Goal: Task Accomplishment & Management: Complete application form

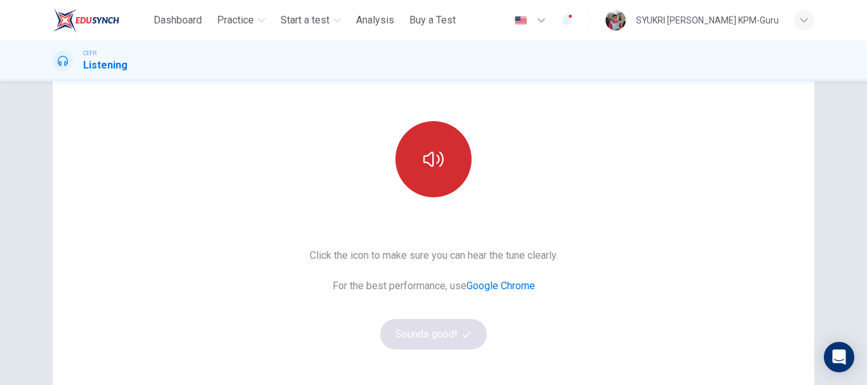
scroll to position [102, 0]
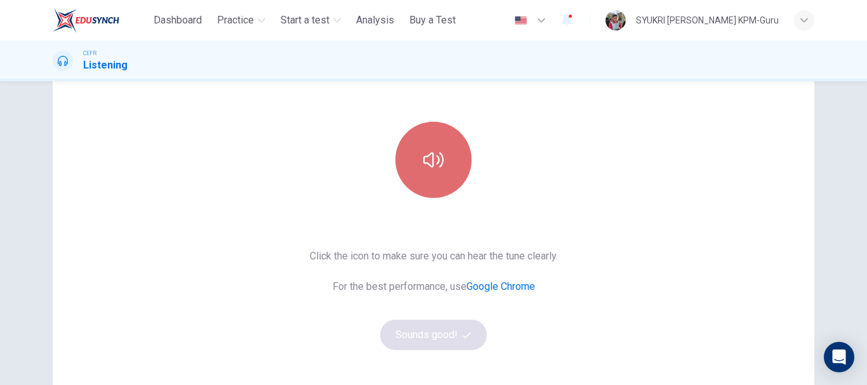
click at [430, 160] on icon "button" at bounding box center [433, 159] width 20 height 15
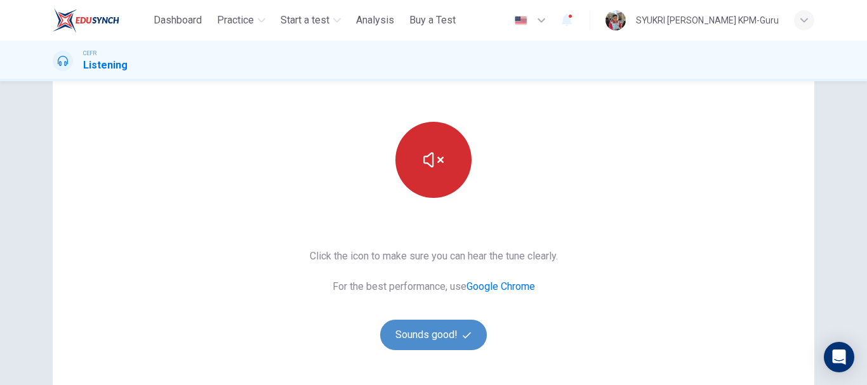
click at [427, 336] on button "Sounds good!" at bounding box center [433, 335] width 107 height 30
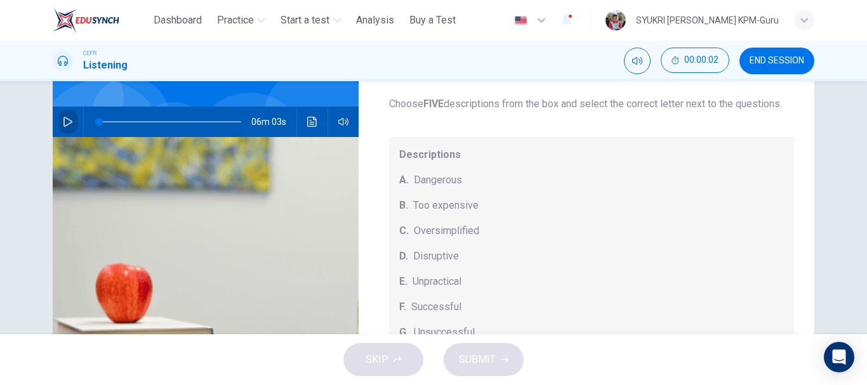
click at [58, 120] on button "button" at bounding box center [68, 122] width 20 height 30
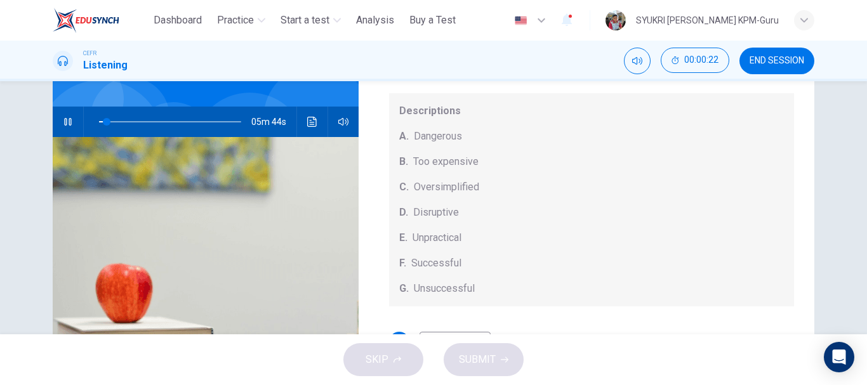
scroll to position [0, 0]
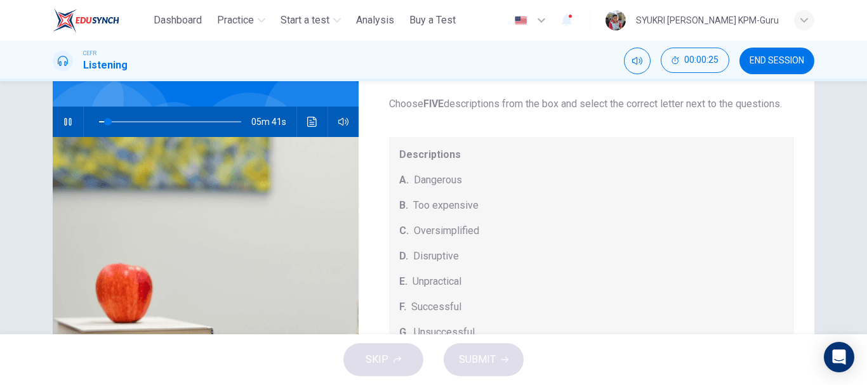
type input "*"
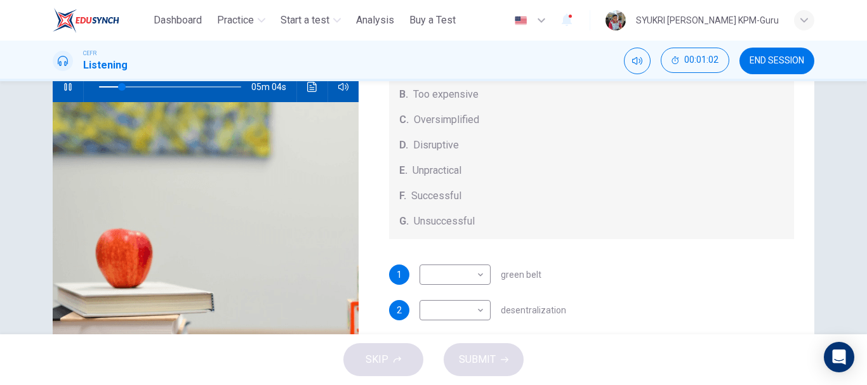
scroll to position [68, 0]
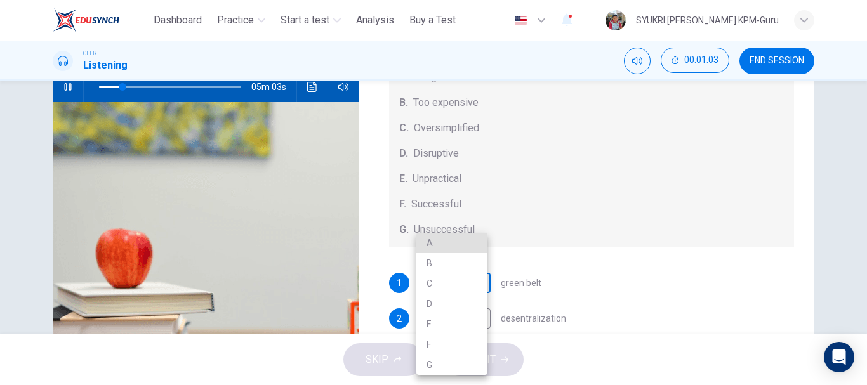
click at [468, 292] on body "This site uses cookies, as explained in our Privacy Policy . If you agree to th…" at bounding box center [433, 192] width 867 height 385
click at [610, 208] on div at bounding box center [433, 192] width 867 height 385
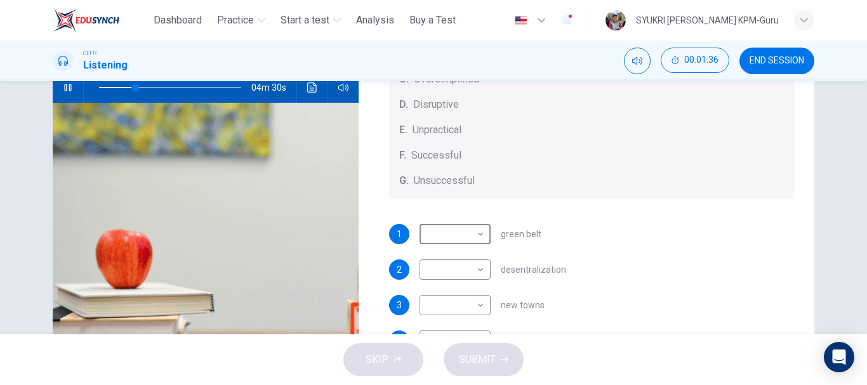
scroll to position [133, 0]
click at [474, 269] on body "This site uses cookies, as explained in our Privacy Policy . If you agree to th…" at bounding box center [433, 192] width 867 height 385
type input "**"
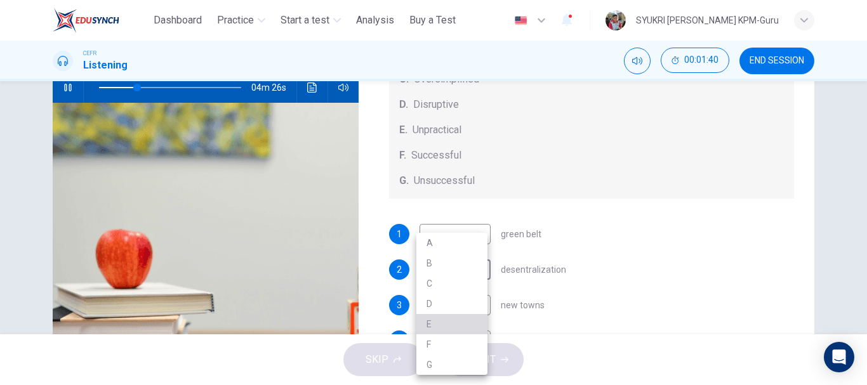
click at [434, 321] on li "E" at bounding box center [451, 324] width 71 height 20
type input "*"
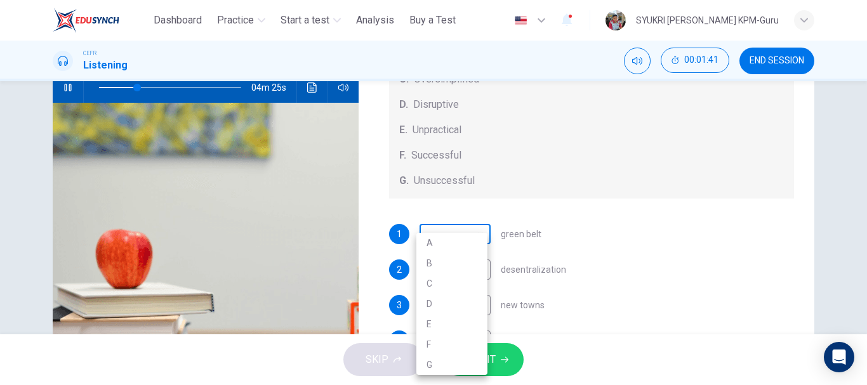
click at [464, 239] on body "This site uses cookies, as explained in our Privacy Policy . If you agree to th…" at bounding box center [433, 192] width 867 height 385
click at [546, 208] on div at bounding box center [433, 192] width 867 height 385
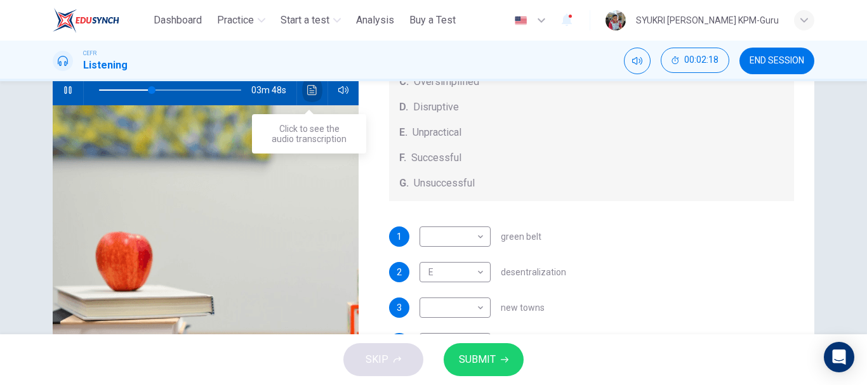
click at [310, 88] on icon "Click to see the audio transcription" at bounding box center [312, 90] width 10 height 10
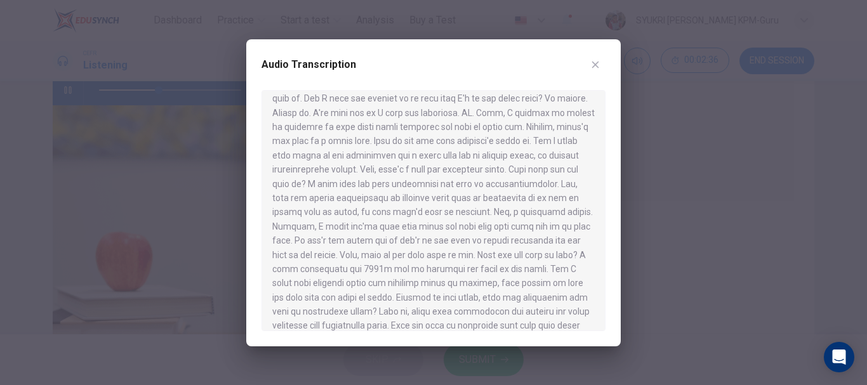
scroll to position [107, 0]
click at [591, 65] on icon "button" at bounding box center [595, 65] width 10 height 10
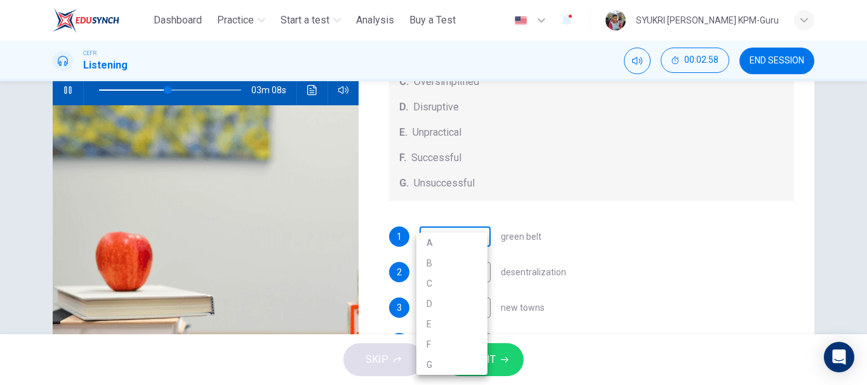
click at [468, 243] on body "This site uses cookies, as explained in our Privacy Policy . If you agree to th…" at bounding box center [433, 192] width 867 height 385
type input "**"
click at [434, 346] on li "F" at bounding box center [451, 344] width 71 height 20
type input "*"
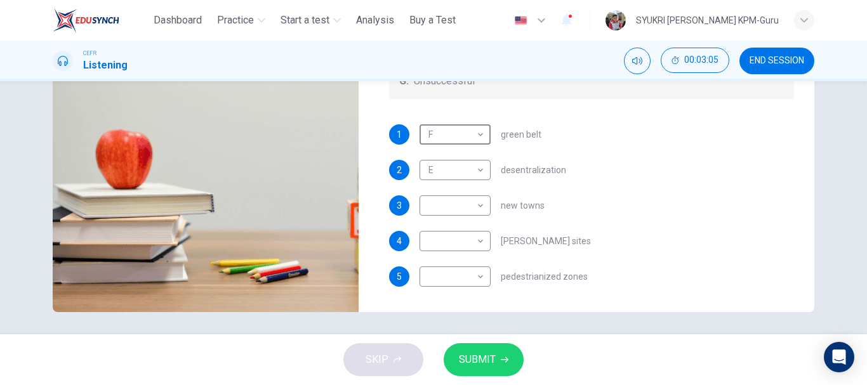
scroll to position [133, 0]
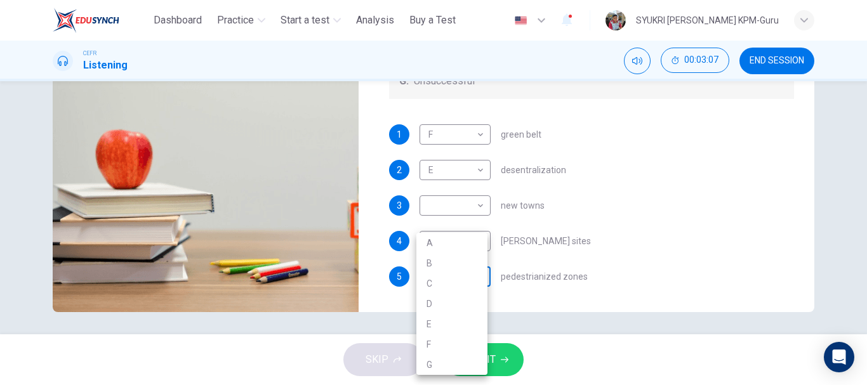
click at [479, 279] on body "This site uses cookies, as explained in our Privacy Policy . If you agree to th…" at bounding box center [433, 192] width 867 height 385
click at [646, 204] on div at bounding box center [433, 192] width 867 height 385
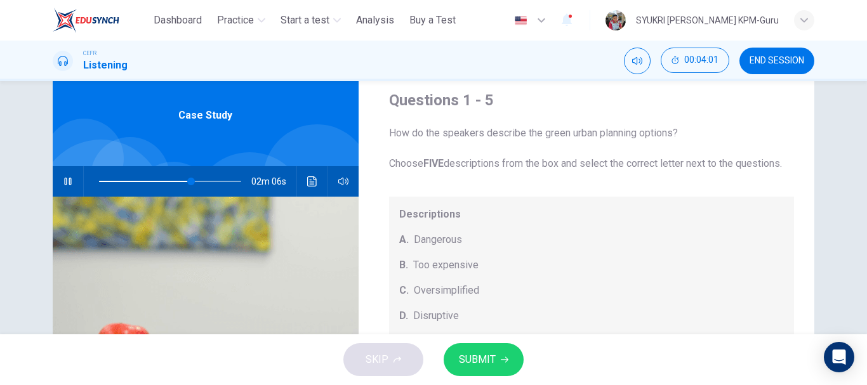
scroll to position [0, 0]
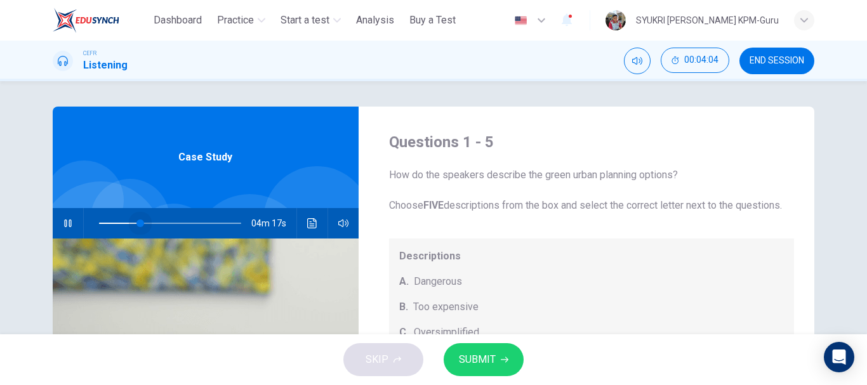
click at [136, 220] on span at bounding box center [170, 224] width 142 height 18
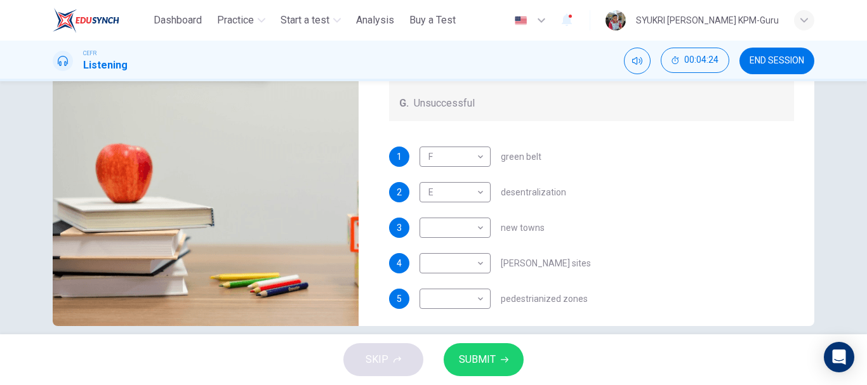
scroll to position [110, 0]
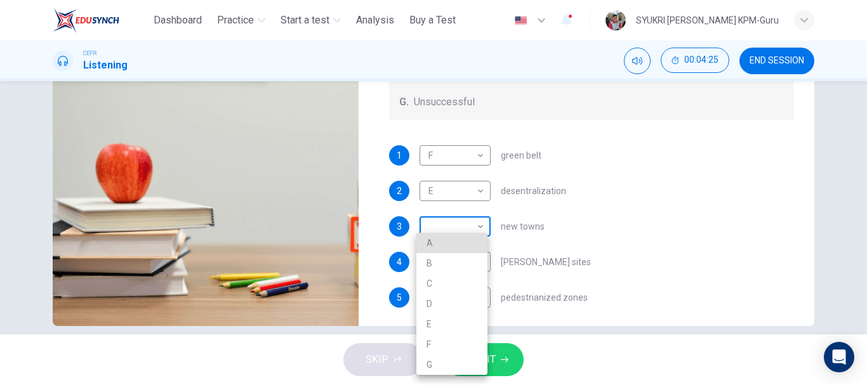
click at [480, 242] on body "This site uses cookies, as explained in our Privacy Policy . If you agree to th…" at bounding box center [433, 192] width 867 height 385
click at [571, 132] on div at bounding box center [433, 192] width 867 height 385
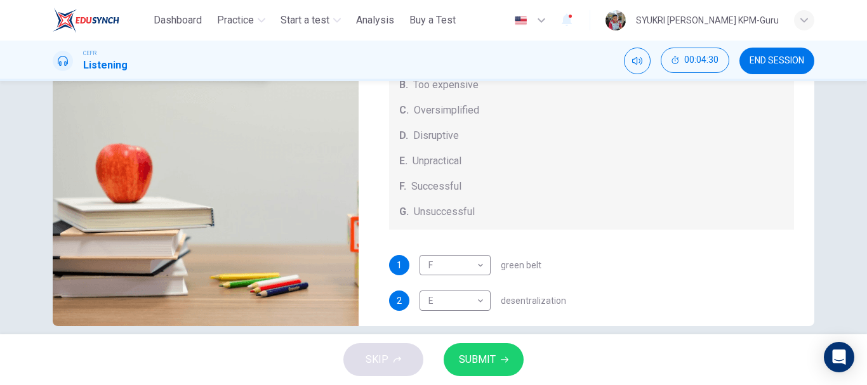
scroll to position [87, 0]
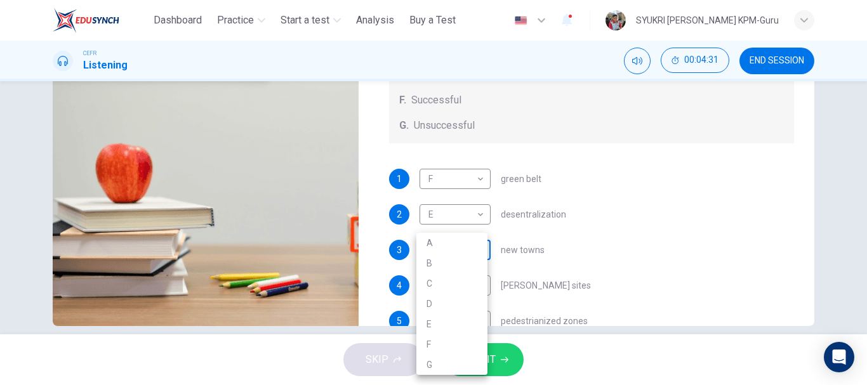
click at [479, 267] on body "This site uses cookies, as explained in our Privacy Policy . If you agree to th…" at bounding box center [433, 192] width 867 height 385
type input "**"
click at [440, 258] on li "B" at bounding box center [451, 263] width 71 height 20
type input "*"
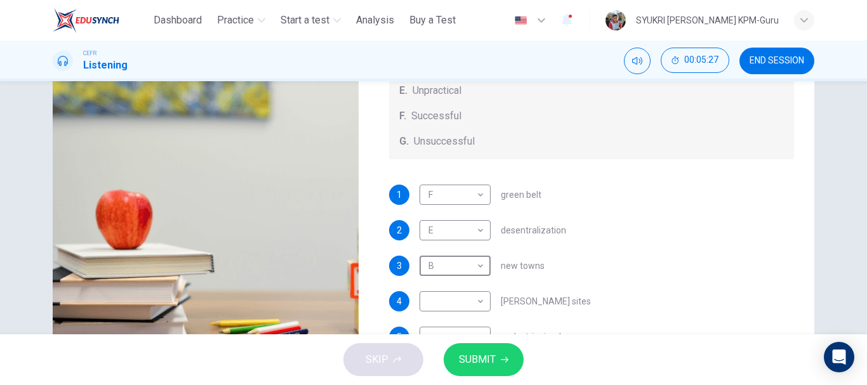
scroll to position [238, 0]
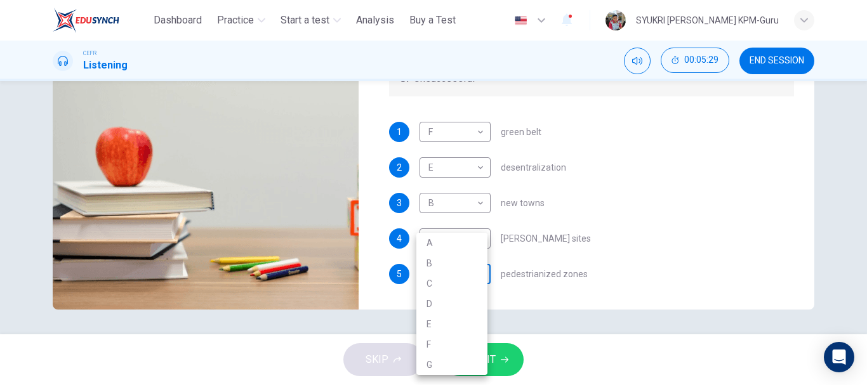
click at [470, 280] on body "This site uses cookies, as explained in our Privacy Policy . If you agree to th…" at bounding box center [433, 192] width 867 height 385
click at [673, 231] on div at bounding box center [433, 192] width 867 height 385
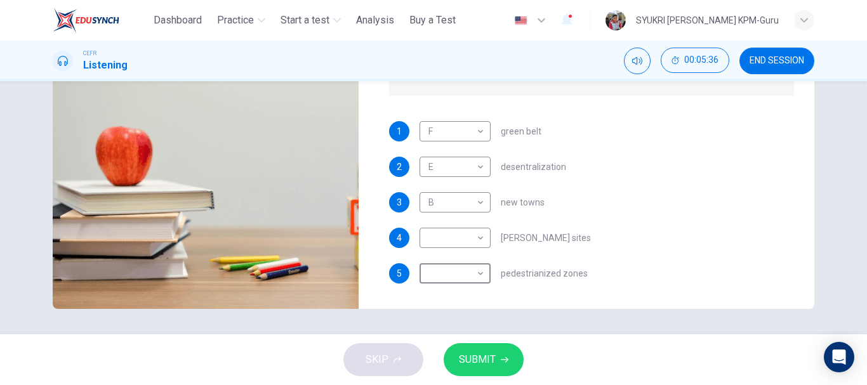
scroll to position [239, 0]
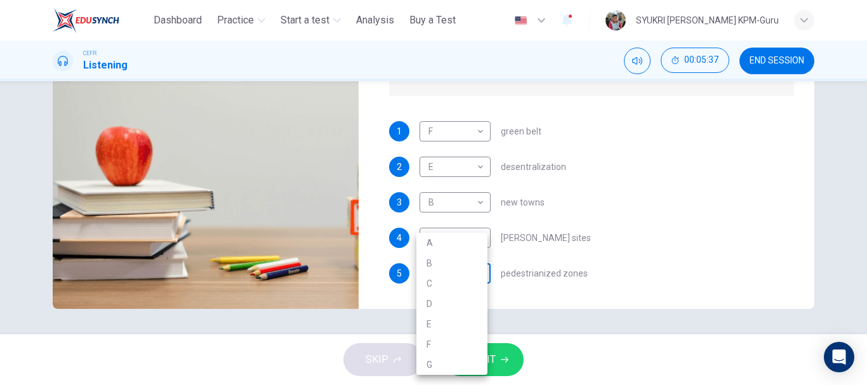
click at [479, 270] on body "This site uses cookies, as explained in our Privacy Policy . If you agree to th…" at bounding box center [433, 192] width 867 height 385
type input "**"
click at [425, 307] on li "D" at bounding box center [451, 304] width 71 height 20
type input "*"
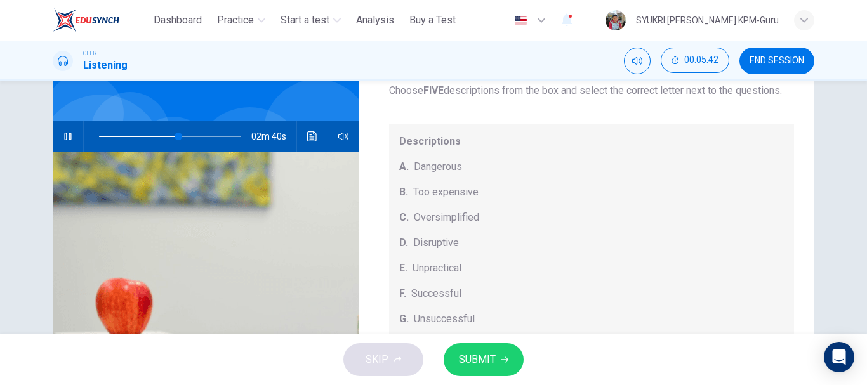
scroll to position [0, 0]
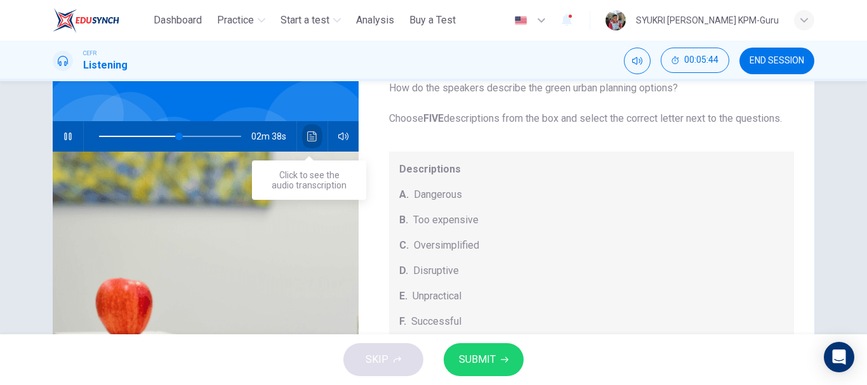
click at [311, 138] on icon "Click to see the audio transcription" at bounding box center [312, 136] width 10 height 10
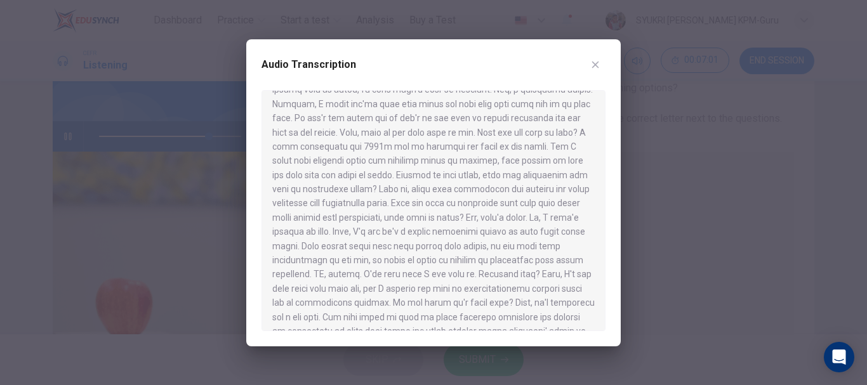
scroll to position [230, 0]
drag, startPoint x: 282, startPoint y: 123, endPoint x: 495, endPoint y: 192, distance: 223.8
click at [495, 192] on div at bounding box center [434, 210] width 344 height 241
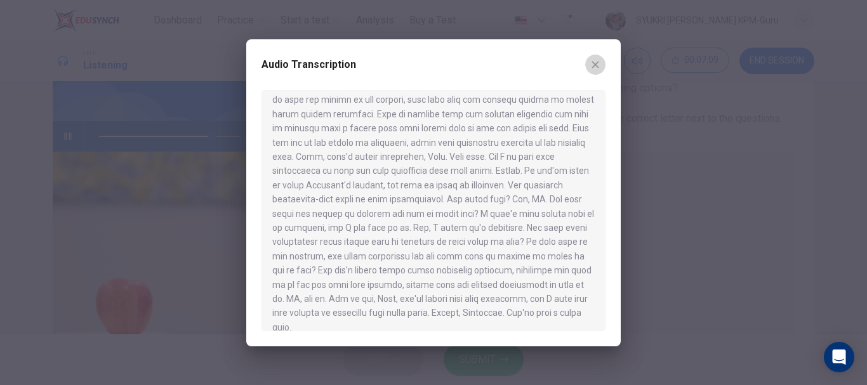
click at [596, 64] on icon "button" at bounding box center [595, 64] width 7 height 7
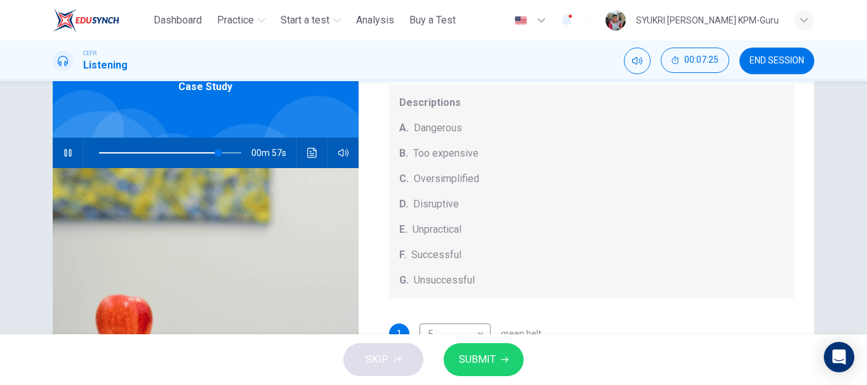
scroll to position [83, 0]
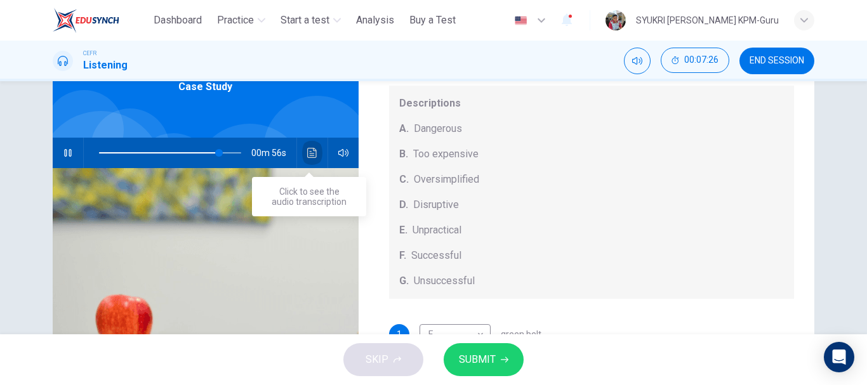
click at [302, 154] on button "Click to see the audio transcription" at bounding box center [312, 153] width 20 height 30
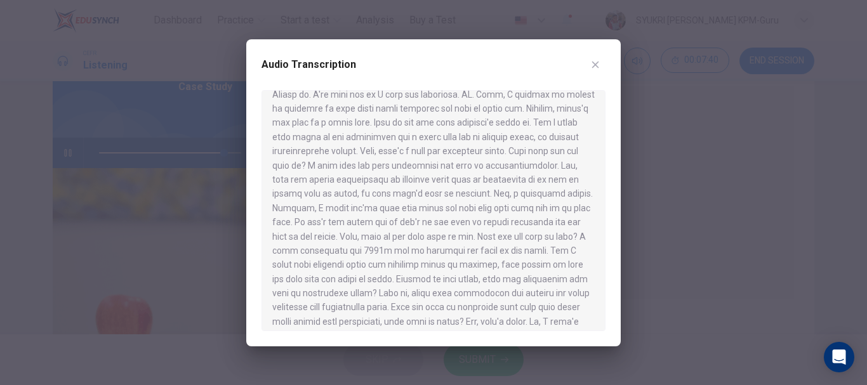
scroll to position [125, 0]
click at [595, 69] on icon "button" at bounding box center [595, 65] width 10 height 10
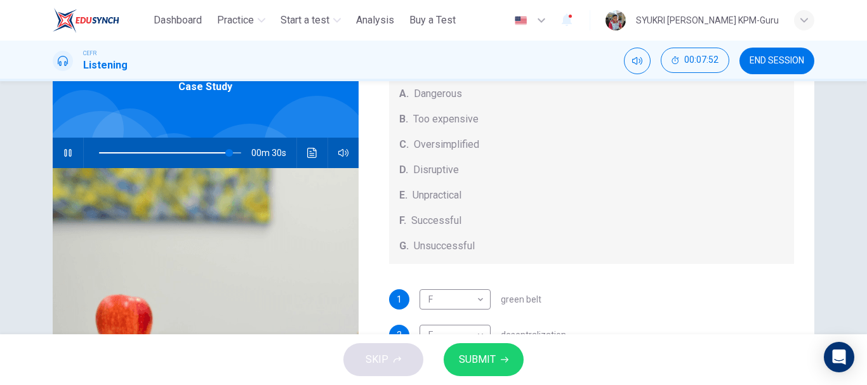
scroll to position [152, 0]
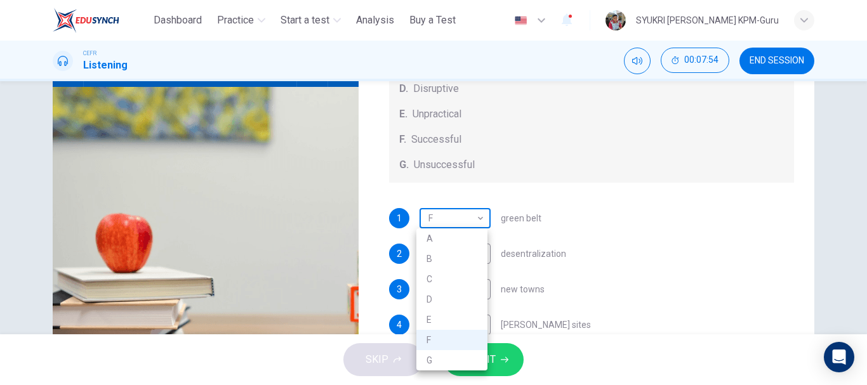
click at [471, 216] on body "This site uses cookies, as explained in our Privacy Policy . If you agree to th…" at bounding box center [433, 192] width 867 height 385
type input "**"
click at [441, 280] on li "C" at bounding box center [451, 279] width 71 height 20
type input "*"
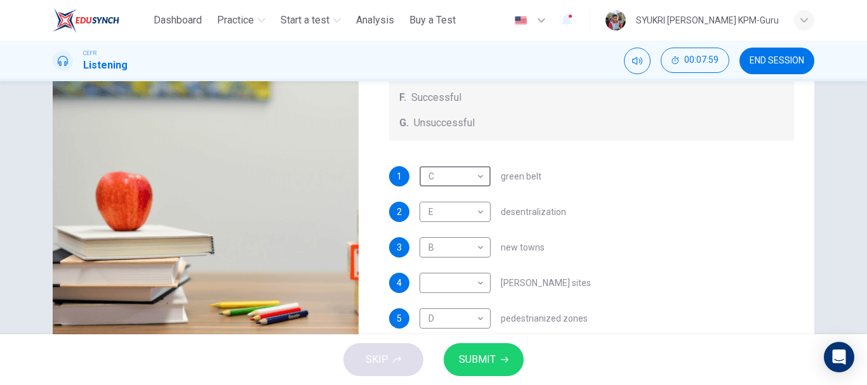
scroll to position [197, 0]
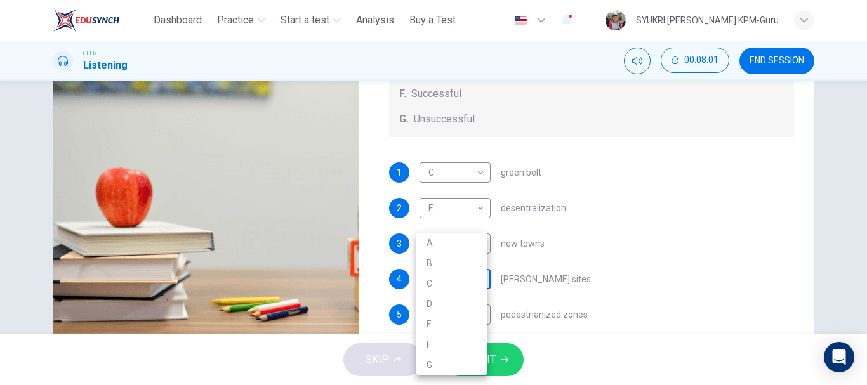
click at [481, 291] on body "This site uses cookies, as explained in our Privacy Policy . If you agree to th…" at bounding box center [433, 192] width 867 height 385
click at [624, 186] on div at bounding box center [433, 192] width 867 height 385
click at [477, 282] on body "This site uses cookies, as explained in our Privacy Policy . If you agree to th…" at bounding box center [433, 192] width 867 height 385
type input "**"
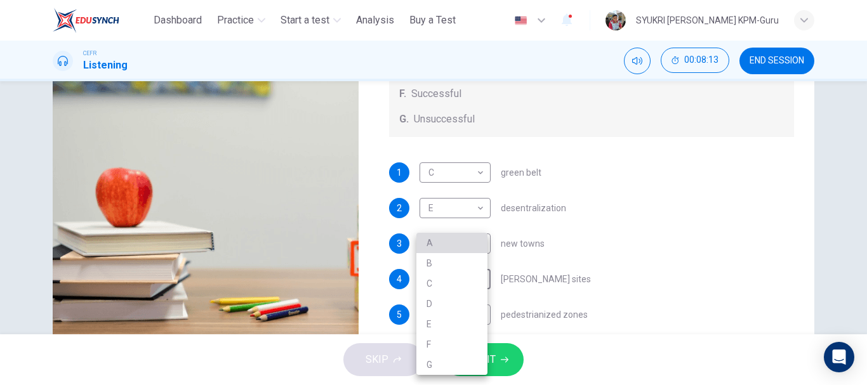
click at [434, 241] on li "A" at bounding box center [451, 243] width 71 height 20
type input "*"
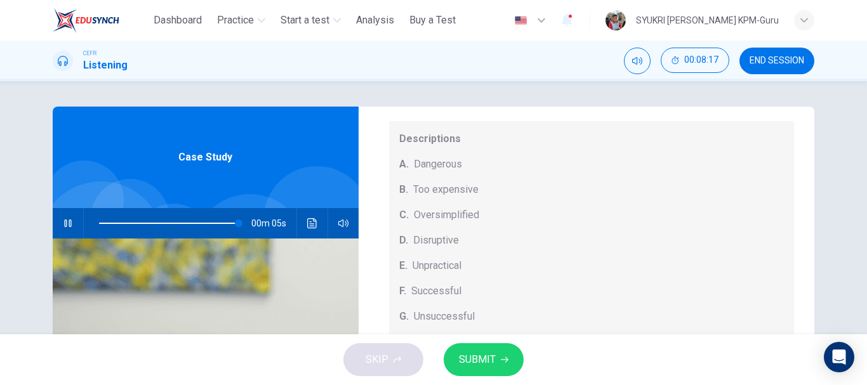
scroll to position [239, 0]
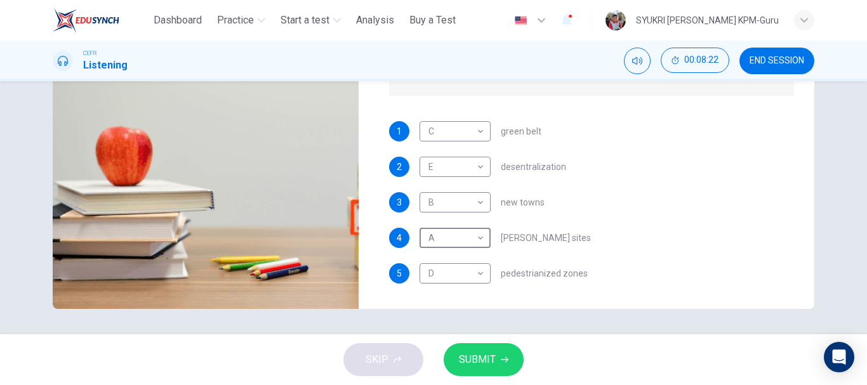
type input "*"
click at [488, 355] on span "SUBMIT" at bounding box center [477, 360] width 37 height 18
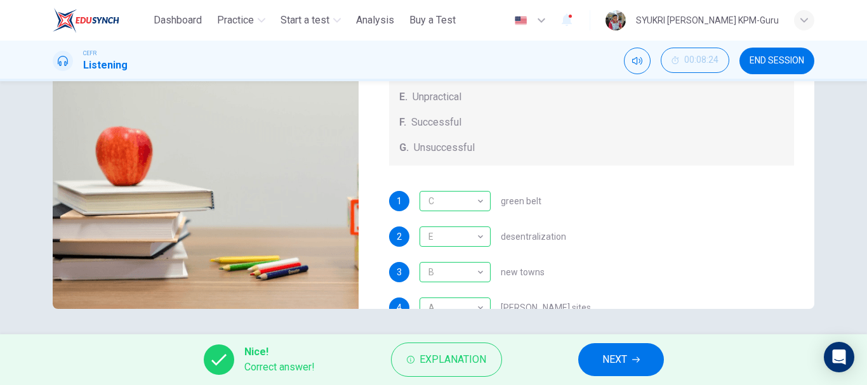
scroll to position [133, 0]
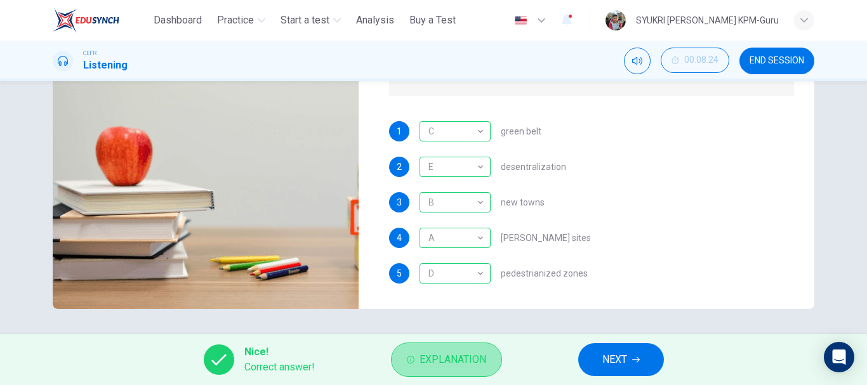
click at [474, 364] on span "Explanation" at bounding box center [453, 360] width 67 height 18
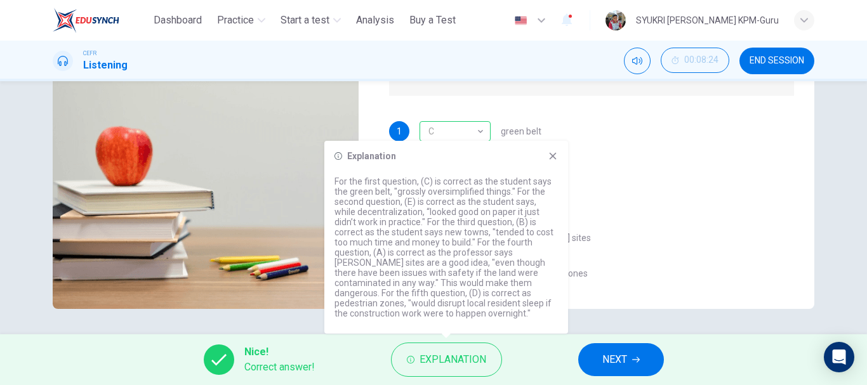
click at [601, 310] on div "Questions 1 - 5 How do the speakers describe the green urban planning options? …" at bounding box center [433, 207] width 867 height 253
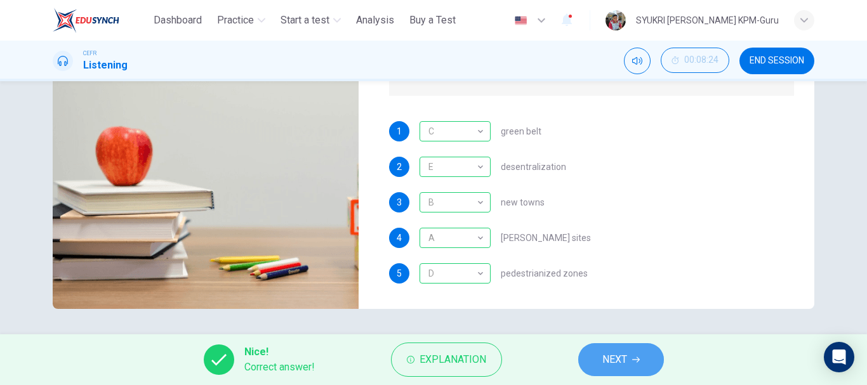
click at [619, 363] on span "NEXT" at bounding box center [614, 360] width 25 height 18
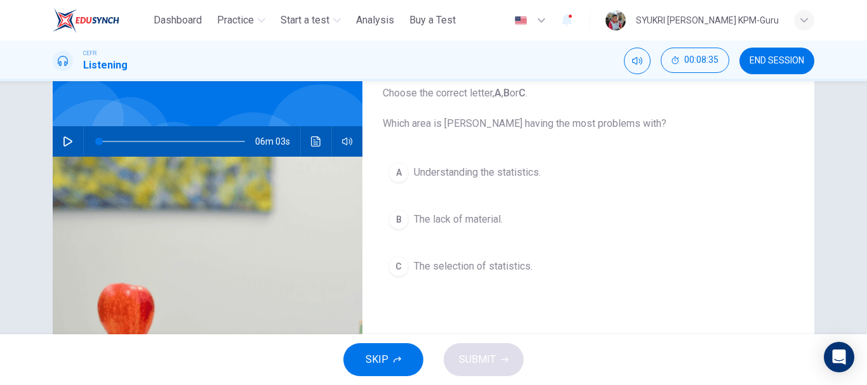
scroll to position [56, 0]
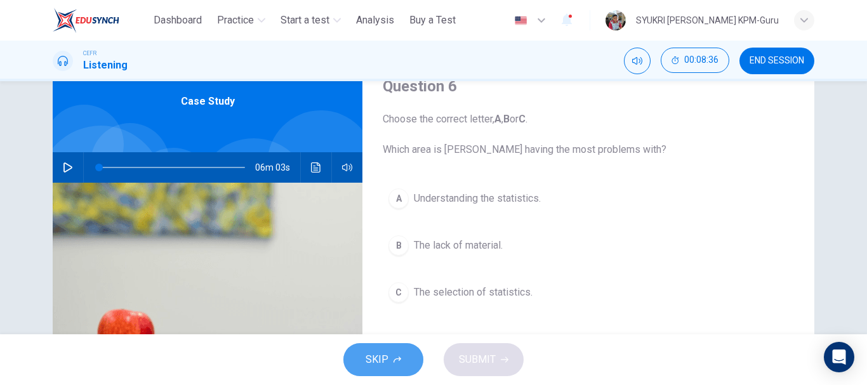
click at [389, 357] on button "SKIP" at bounding box center [383, 359] width 80 height 33
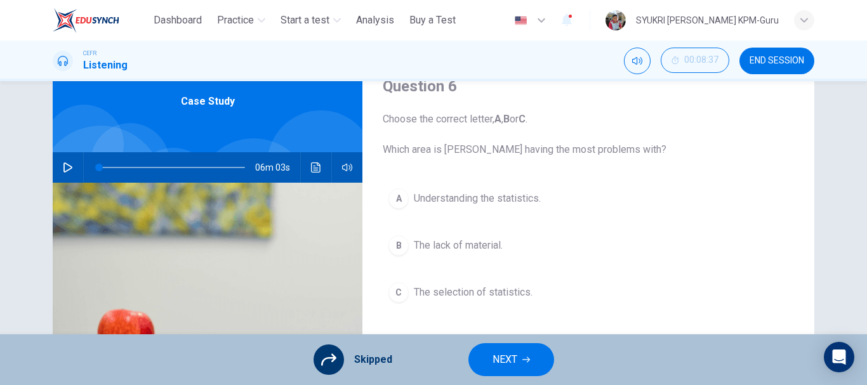
click at [503, 366] on span "NEXT" at bounding box center [505, 360] width 25 height 18
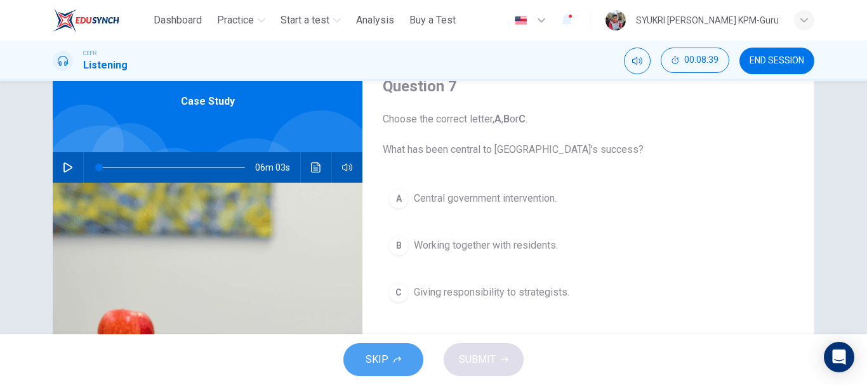
click at [403, 361] on button "SKIP" at bounding box center [383, 359] width 80 height 33
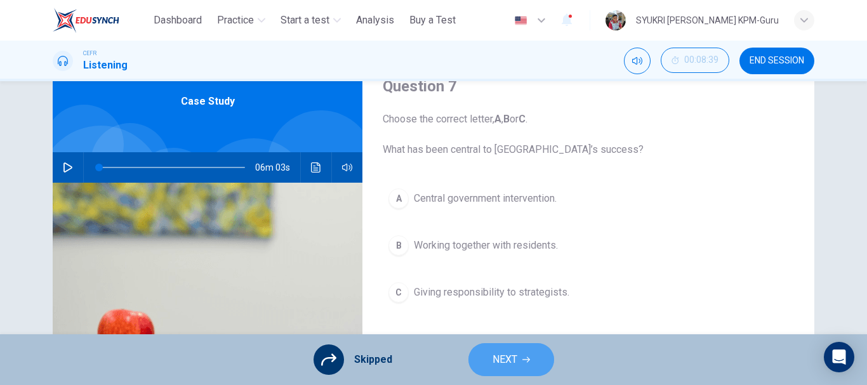
click at [512, 355] on span "NEXT" at bounding box center [505, 360] width 25 height 18
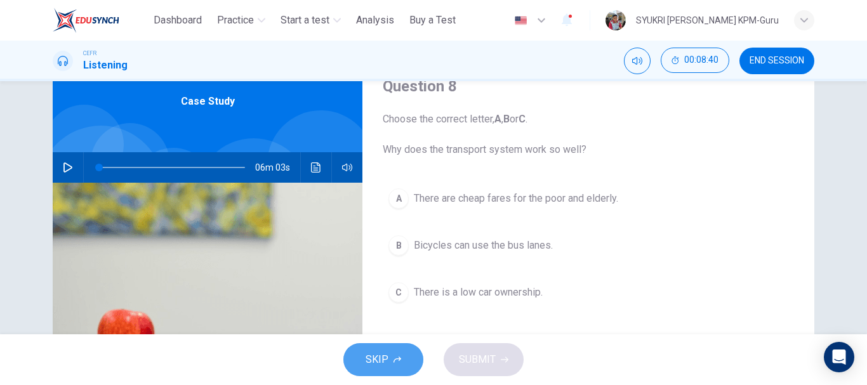
click at [380, 356] on span "SKIP" at bounding box center [377, 360] width 23 height 18
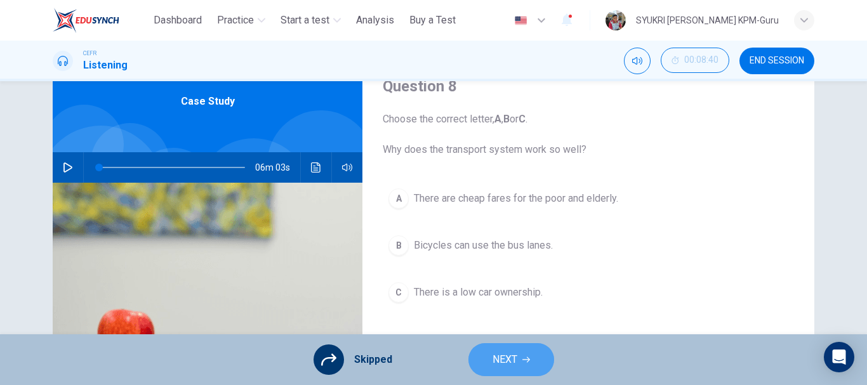
click at [527, 353] on button "NEXT" at bounding box center [511, 359] width 86 height 33
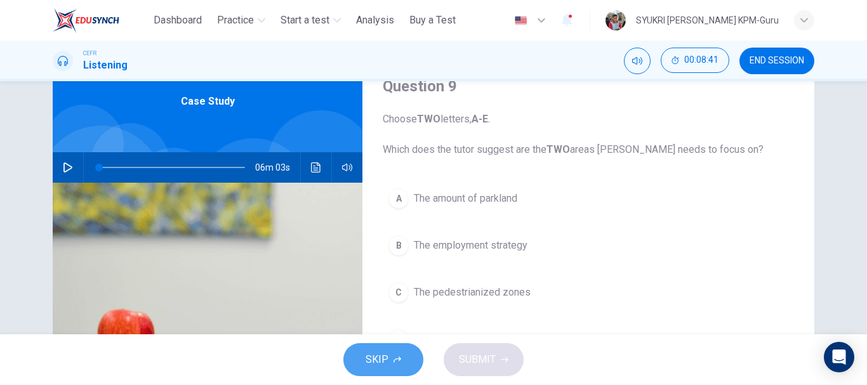
click at [368, 346] on button "SKIP" at bounding box center [383, 359] width 80 height 33
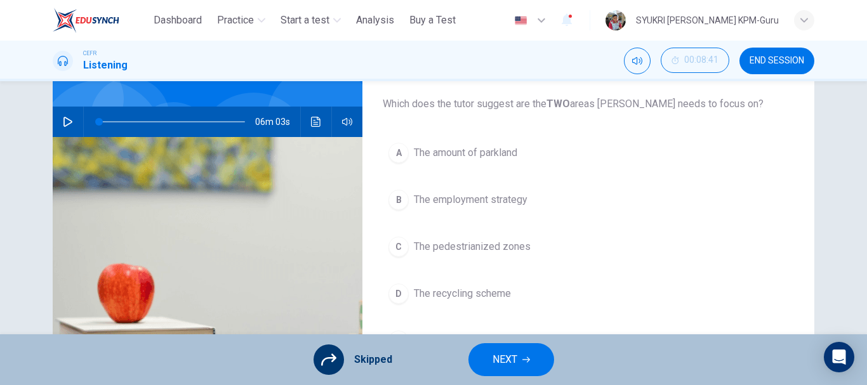
scroll to position [85, 0]
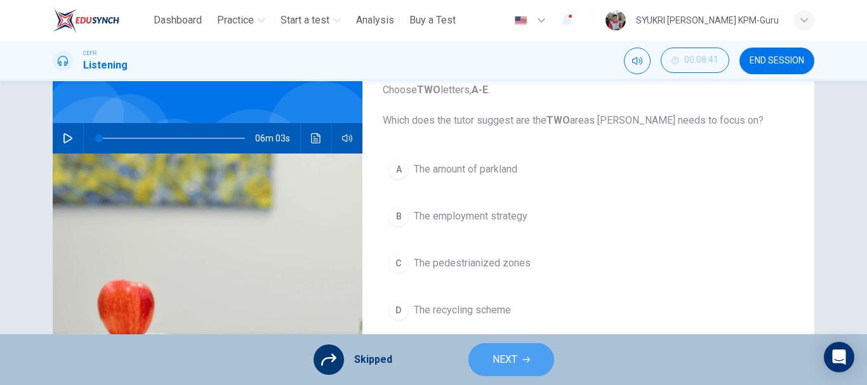
click at [508, 358] on span "NEXT" at bounding box center [505, 360] width 25 height 18
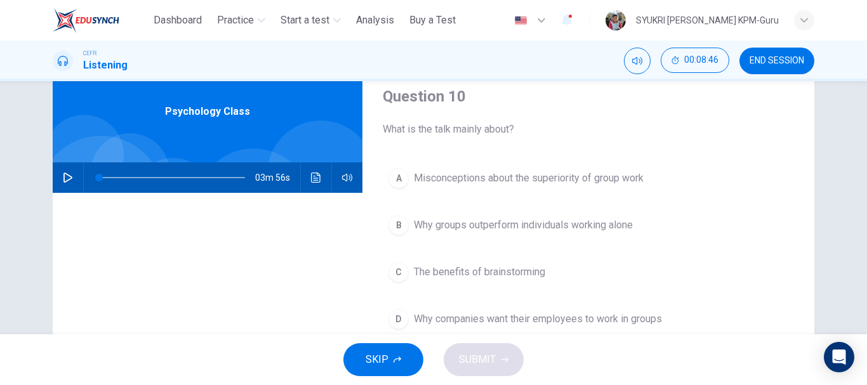
scroll to position [46, 0]
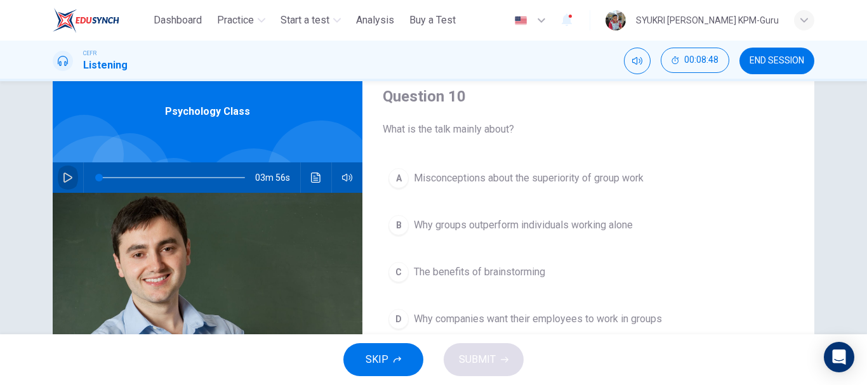
click at [64, 182] on icon "button" at bounding box center [68, 178] width 10 height 10
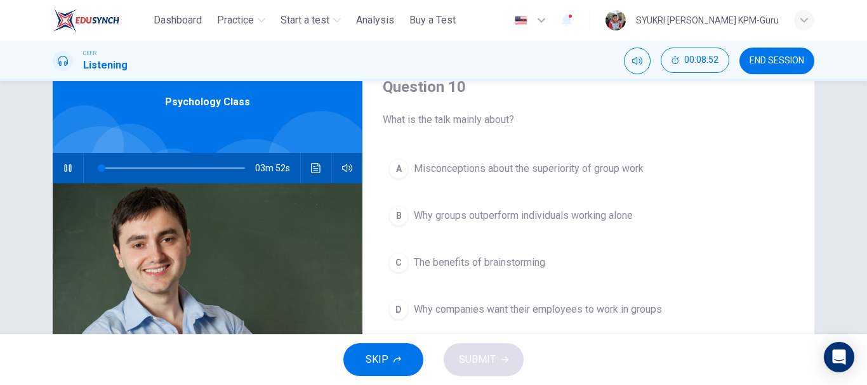
scroll to position [55, 0]
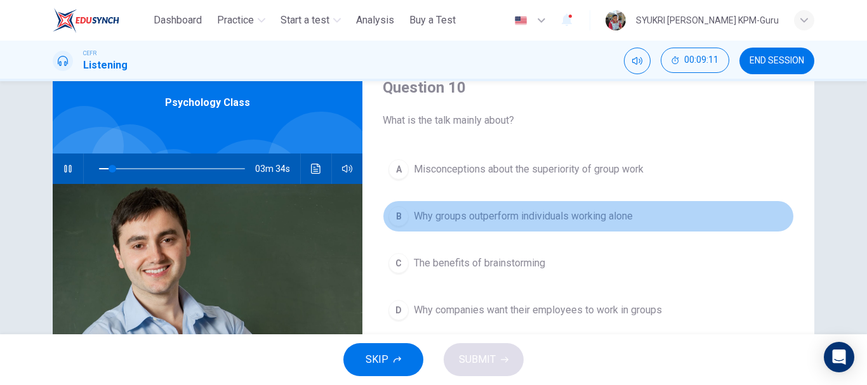
click at [513, 221] on span "Why groups outperform individuals working alone" at bounding box center [523, 216] width 219 height 15
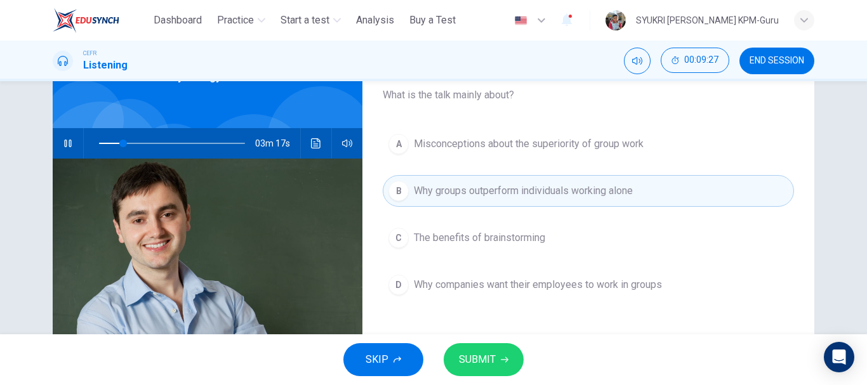
scroll to position [32, 0]
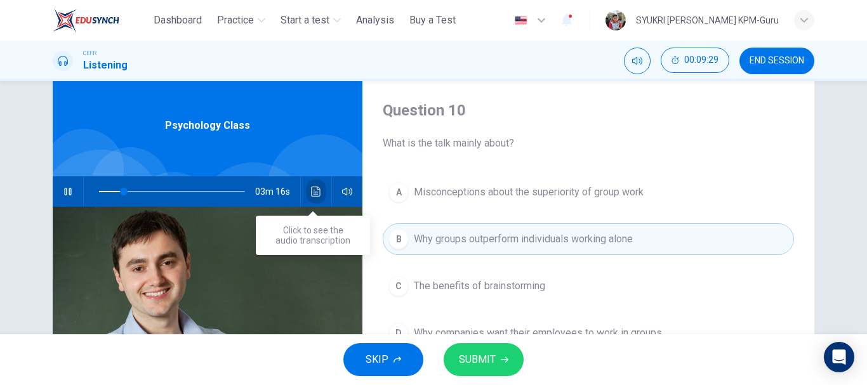
click at [317, 189] on icon "Click to see the audio transcription" at bounding box center [316, 192] width 10 height 10
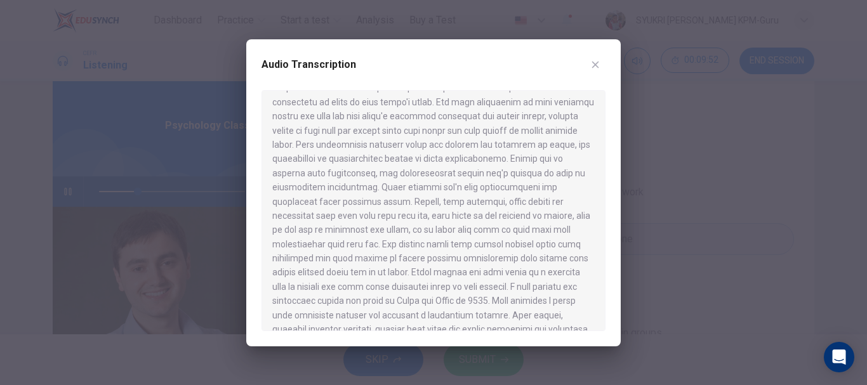
scroll to position [162, 0]
click at [600, 62] on icon "button" at bounding box center [595, 65] width 10 height 10
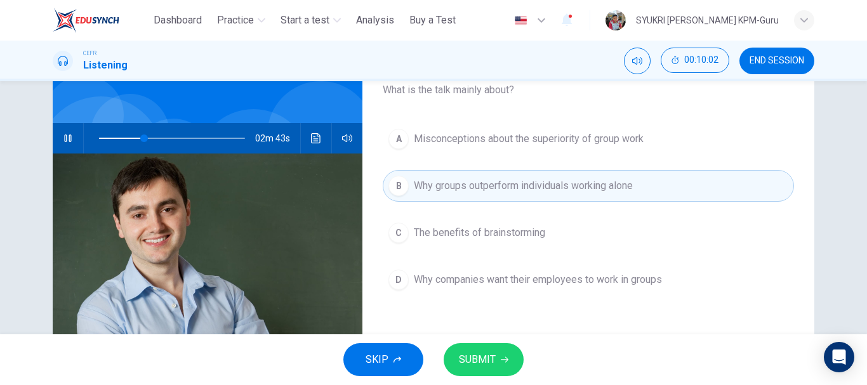
scroll to position [84, 0]
click at [494, 364] on span "SUBMIT" at bounding box center [477, 360] width 37 height 18
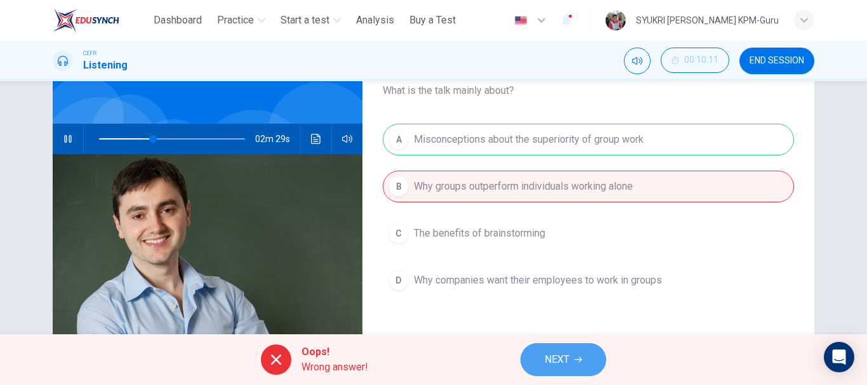
click at [567, 354] on span "NEXT" at bounding box center [557, 360] width 25 height 18
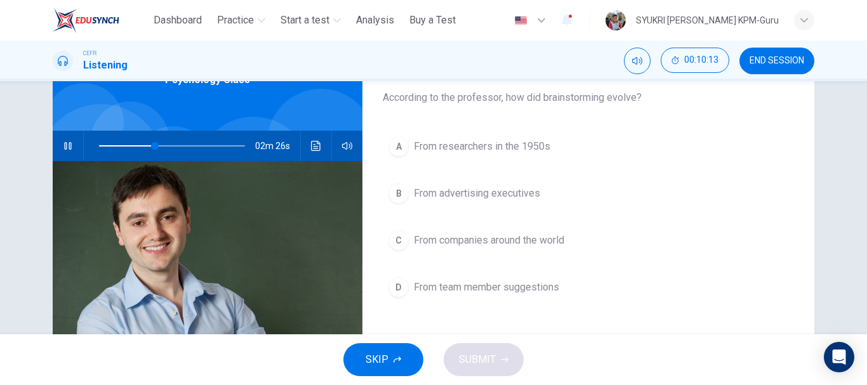
scroll to position [78, 0]
type input "**"
click at [807, 61] on button "END SESSION" at bounding box center [776, 61] width 75 height 27
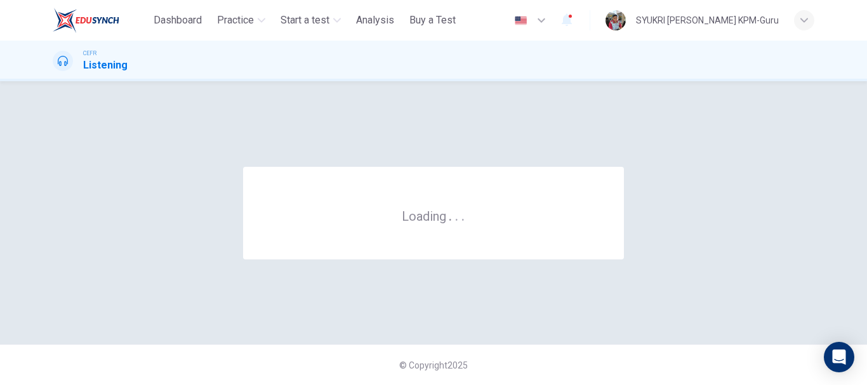
scroll to position [0, 0]
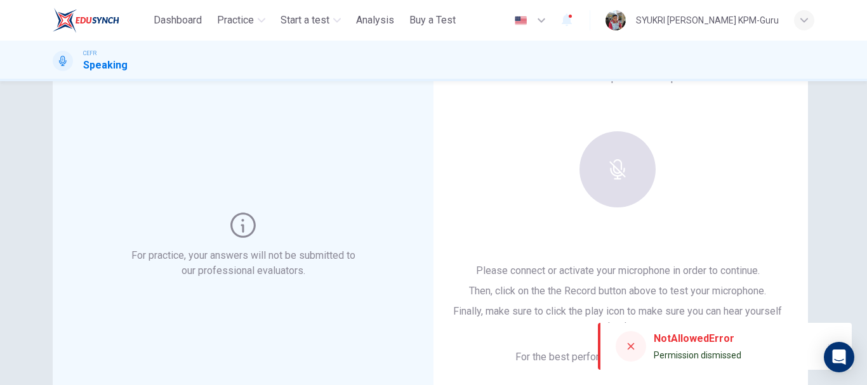
scroll to position [50, 0]
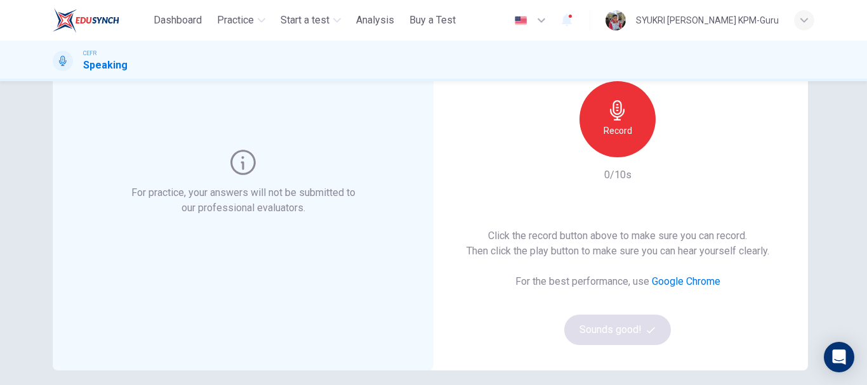
scroll to position [111, 0]
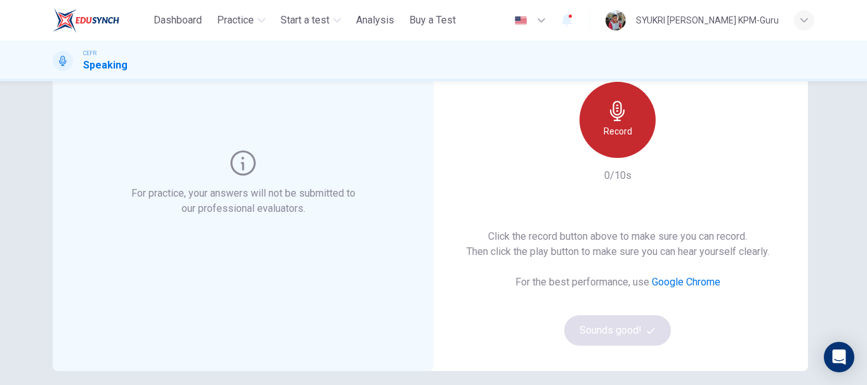
click at [613, 133] on h6 "Record" at bounding box center [618, 131] width 29 height 15
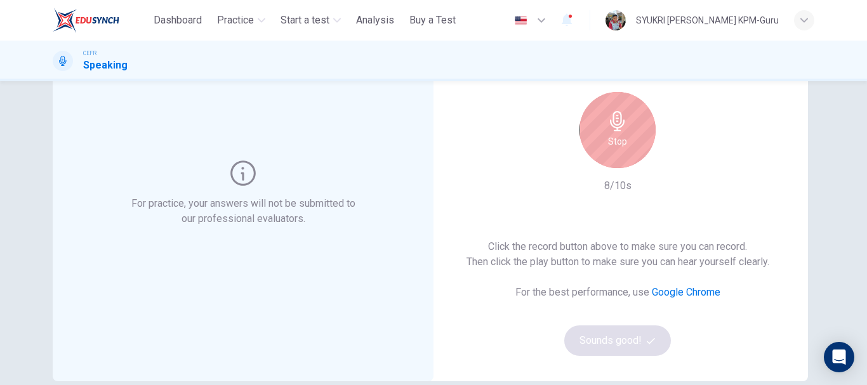
scroll to position [112, 0]
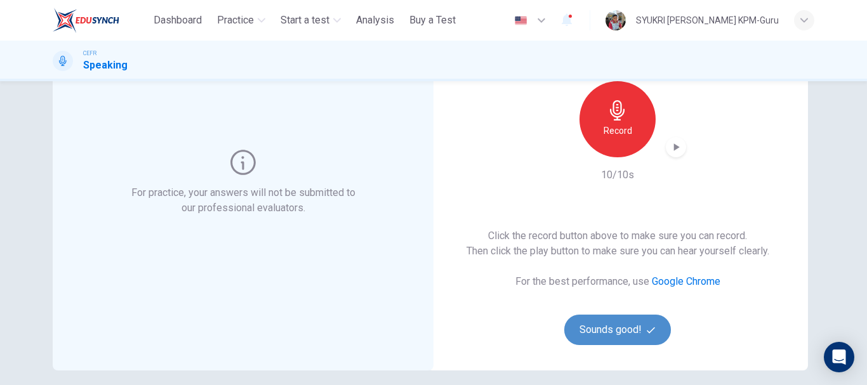
click at [620, 325] on button "Sounds good!" at bounding box center [617, 330] width 107 height 30
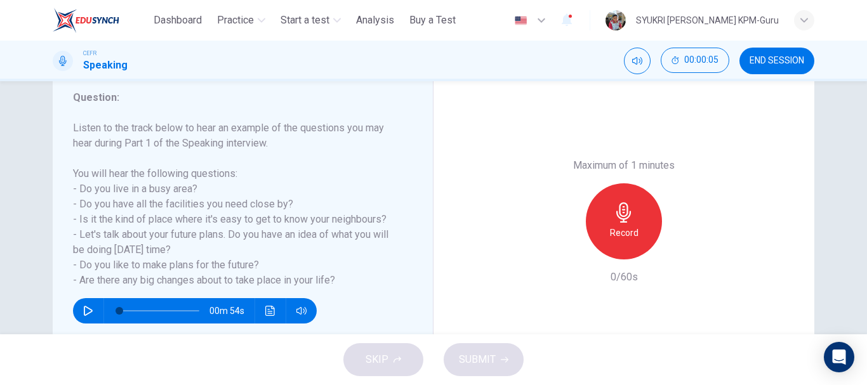
scroll to position [185, 0]
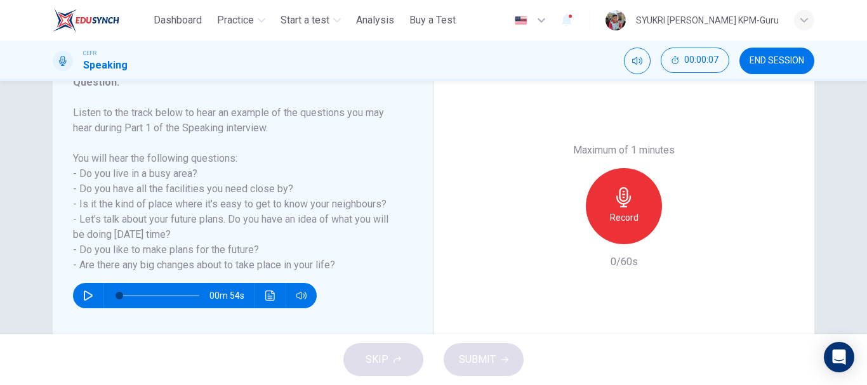
click at [84, 297] on icon "button" at bounding box center [88, 296] width 10 height 10
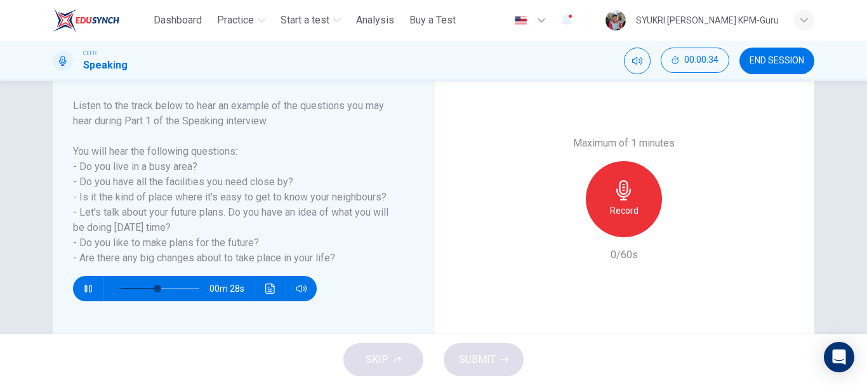
scroll to position [192, 0]
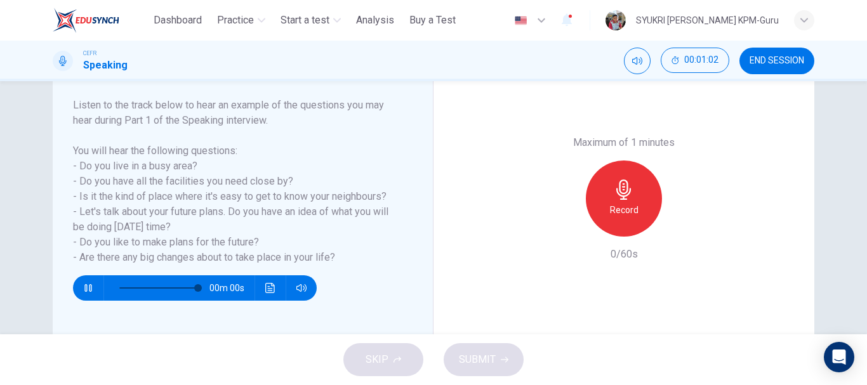
type input "*"
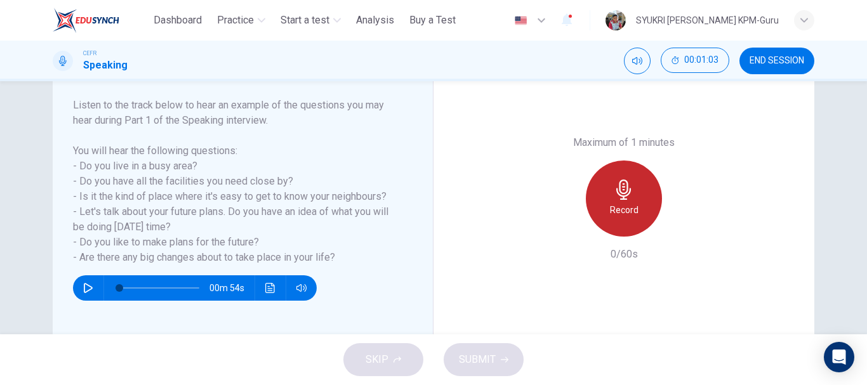
click at [621, 192] on icon "button" at bounding box center [624, 190] width 20 height 20
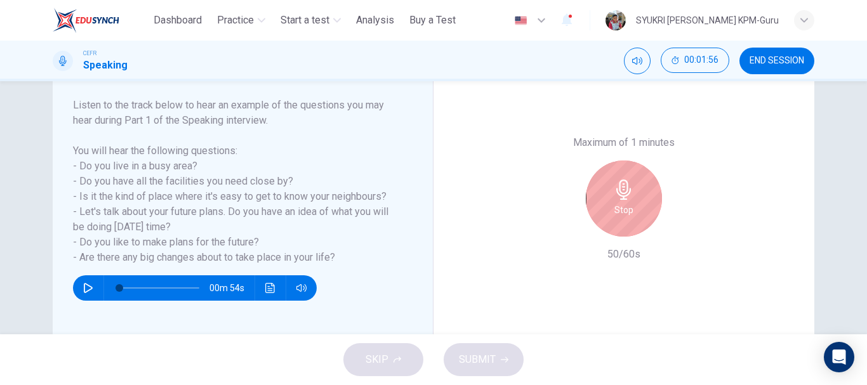
click at [630, 195] on icon "button" at bounding box center [624, 190] width 20 height 20
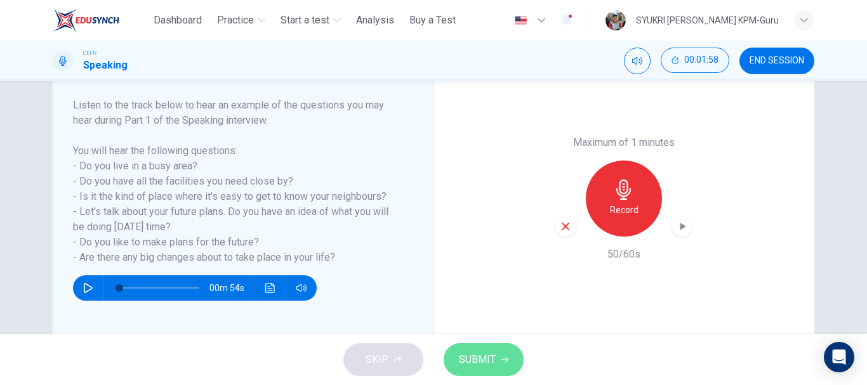
click at [501, 358] on icon "button" at bounding box center [505, 360] width 8 height 8
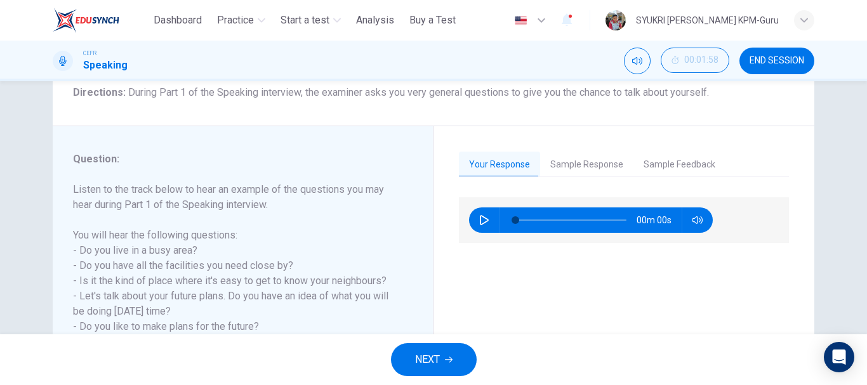
scroll to position [108, 0]
click at [480, 222] on icon "button" at bounding box center [484, 220] width 10 height 10
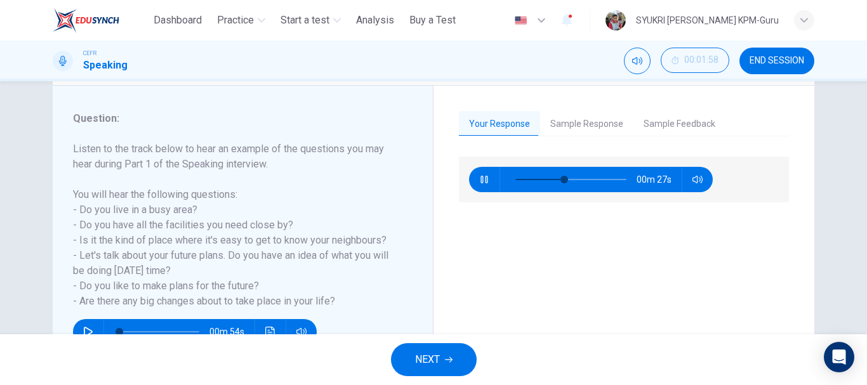
scroll to position [147, 0]
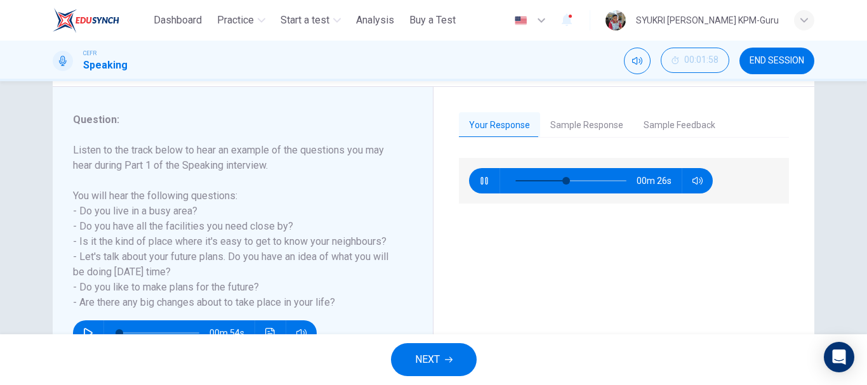
type input "**"
click at [581, 124] on button "Sample Response" at bounding box center [586, 125] width 93 height 27
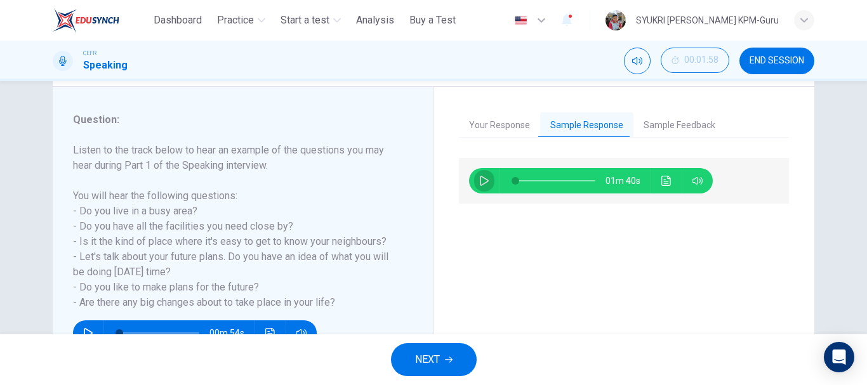
click at [479, 180] on icon "button" at bounding box center [484, 181] width 10 height 10
type input "*"
click at [505, 126] on button "Your Response" at bounding box center [499, 125] width 81 height 27
type input "**"
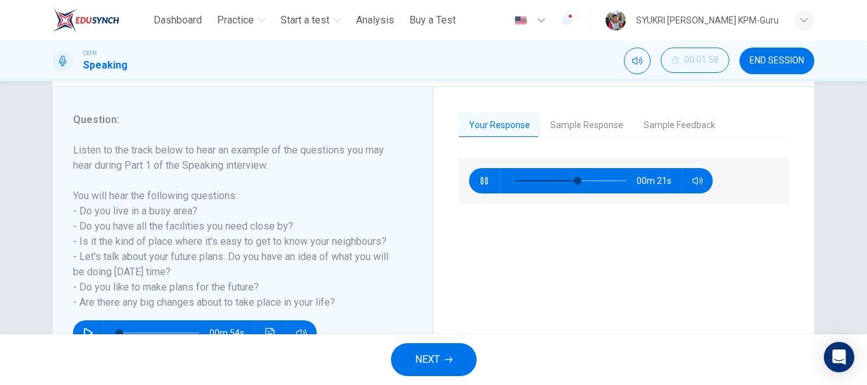
type input "*"
click at [482, 183] on icon "button" at bounding box center [484, 181] width 10 height 10
type input "**"
click at [580, 127] on button "Sample Response" at bounding box center [586, 125] width 93 height 27
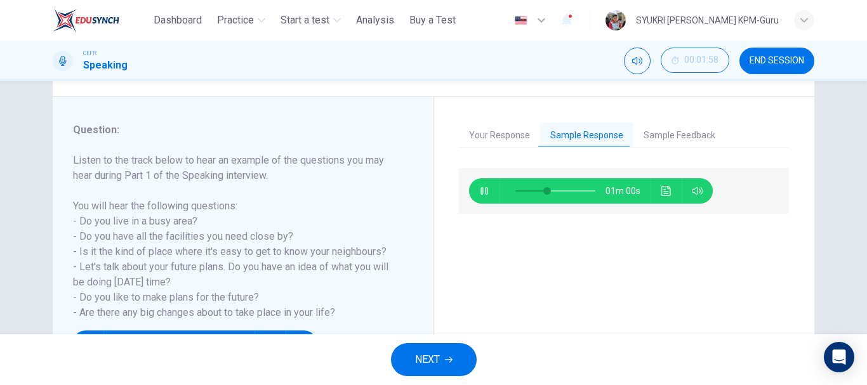
scroll to position [136, 0]
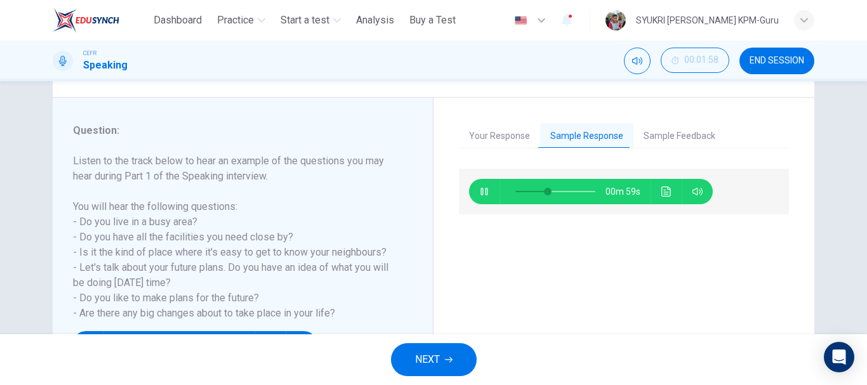
type input "**"
click at [435, 359] on span "NEXT" at bounding box center [427, 360] width 25 height 18
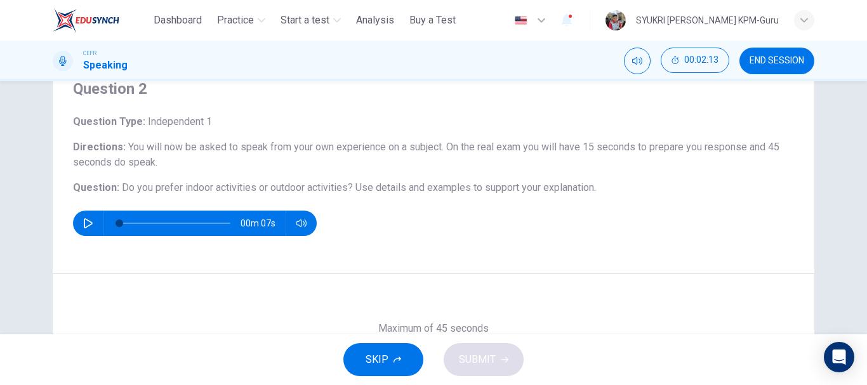
scroll to position [56, 0]
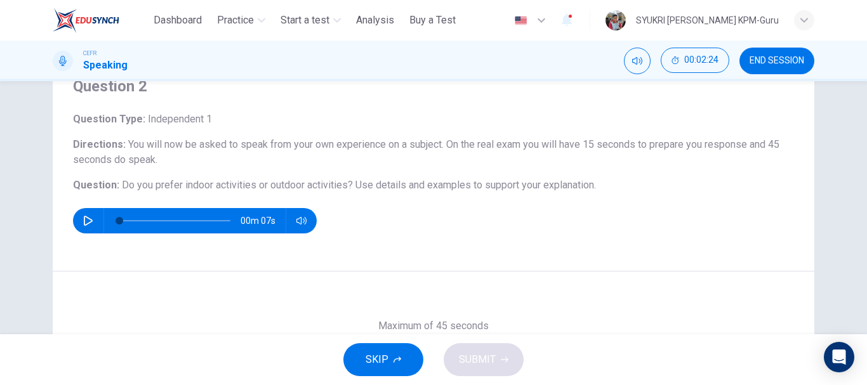
click at [85, 218] on icon "button" at bounding box center [88, 221] width 9 height 10
type input "*"
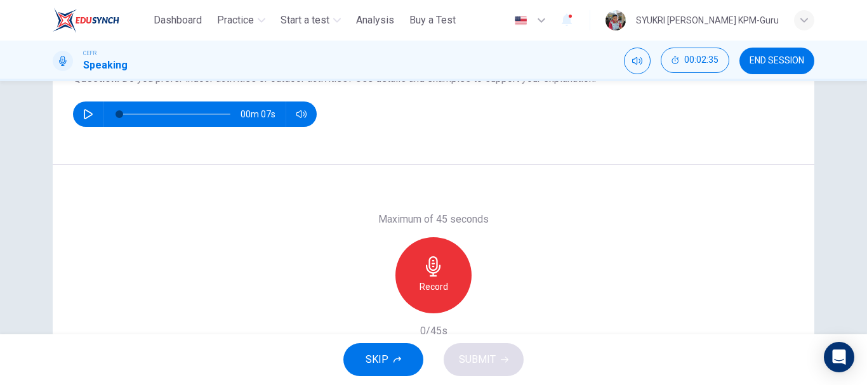
scroll to position [172, 0]
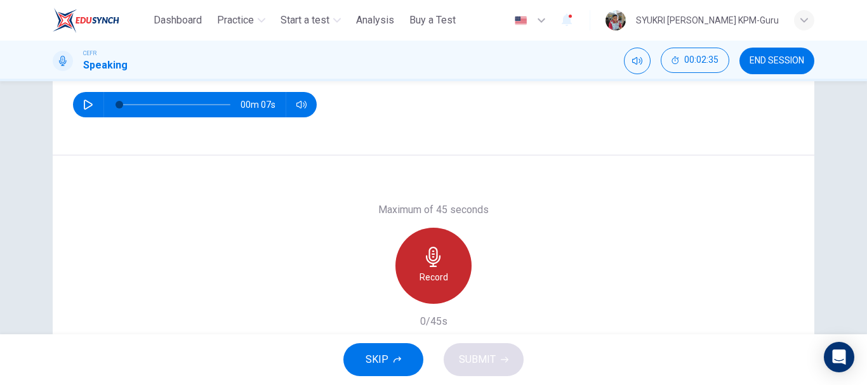
click at [439, 262] on icon "button" at bounding box center [433, 257] width 20 height 20
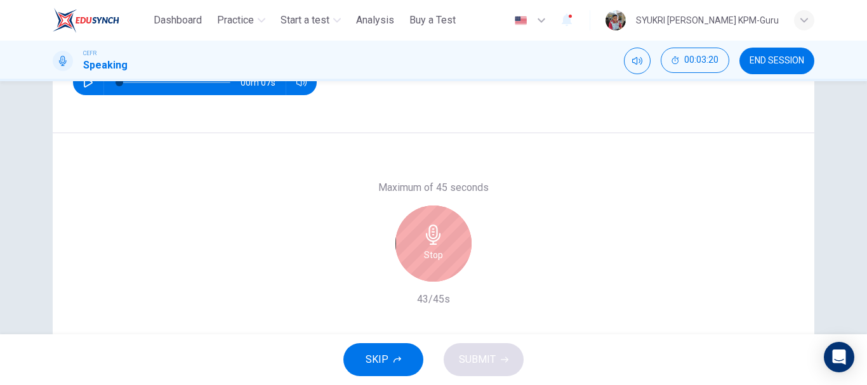
scroll to position [239, 0]
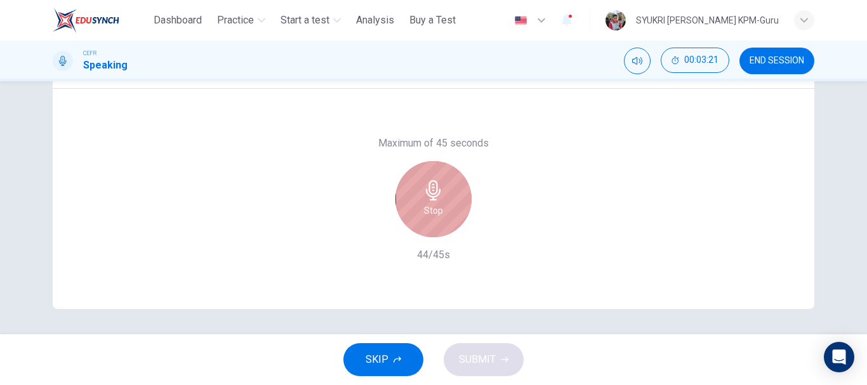
click at [458, 222] on div "Stop" at bounding box center [433, 199] width 76 height 76
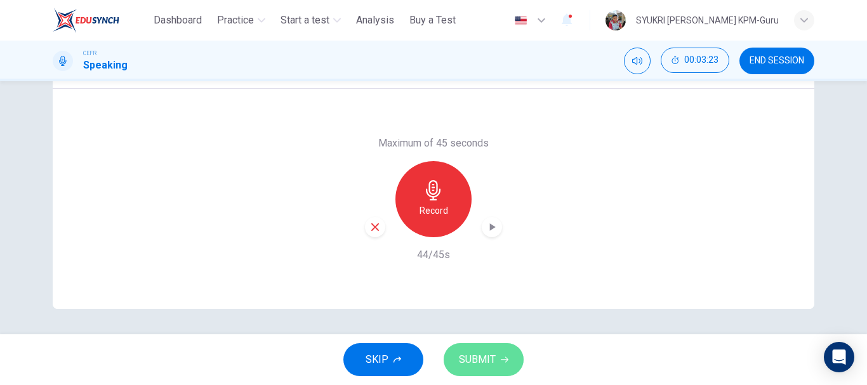
click at [491, 359] on span "SUBMIT" at bounding box center [477, 360] width 37 height 18
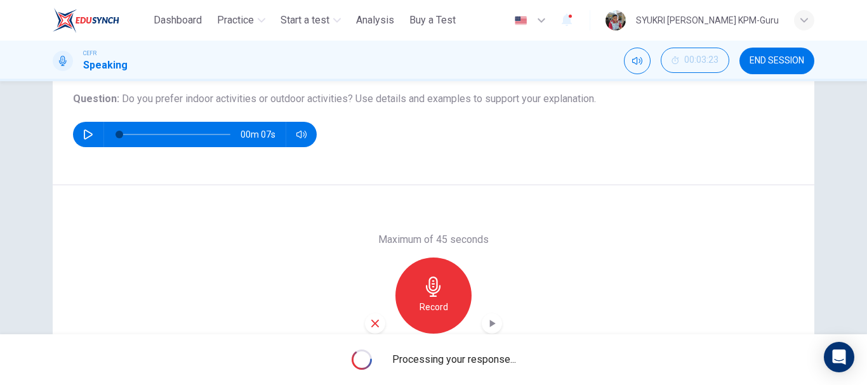
scroll to position [142, 0]
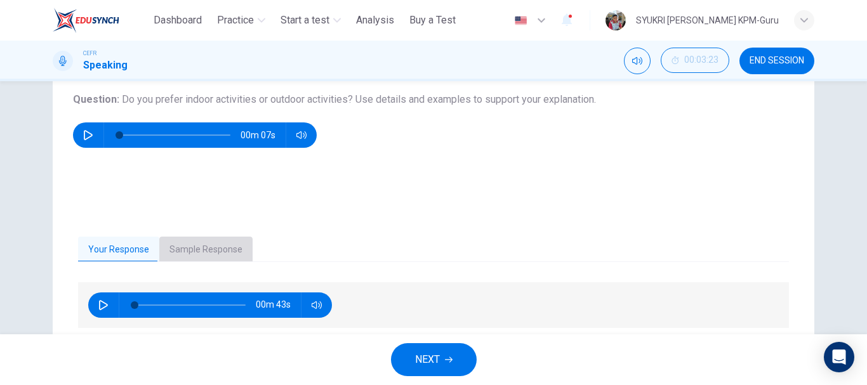
click at [218, 251] on button "Sample Response" at bounding box center [205, 250] width 93 height 27
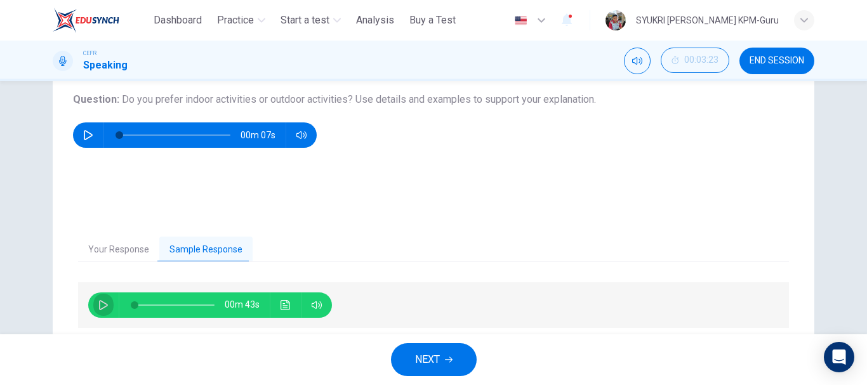
click at [105, 303] on button "button" at bounding box center [103, 305] width 20 height 25
type input "**"
click at [443, 352] on button "NEXT" at bounding box center [434, 359] width 86 height 33
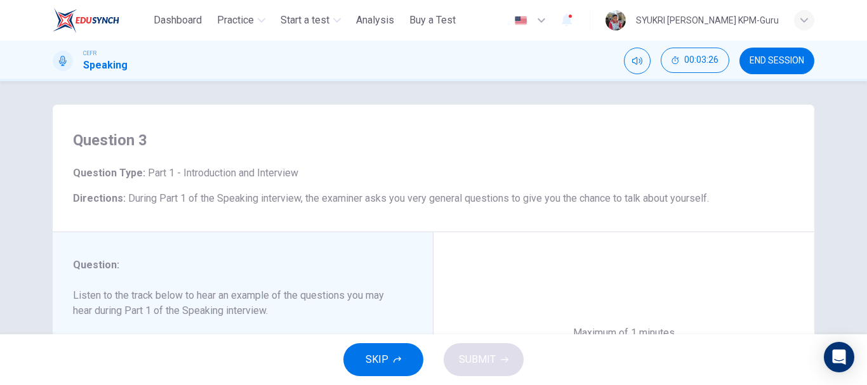
scroll to position [0, 0]
click at [785, 67] on button "END SESSION" at bounding box center [776, 61] width 75 height 27
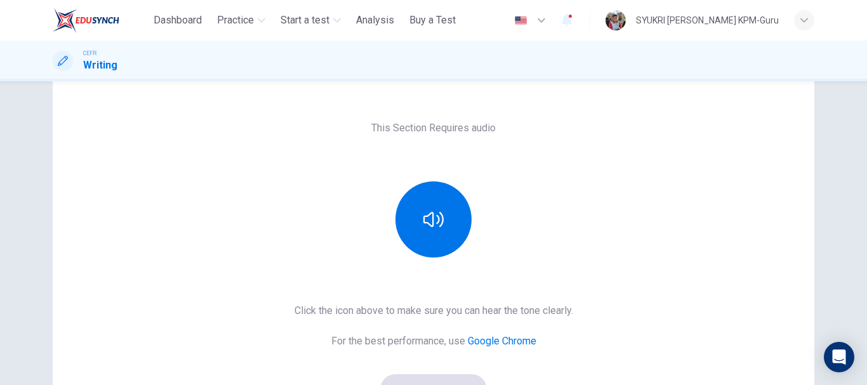
scroll to position [70, 0]
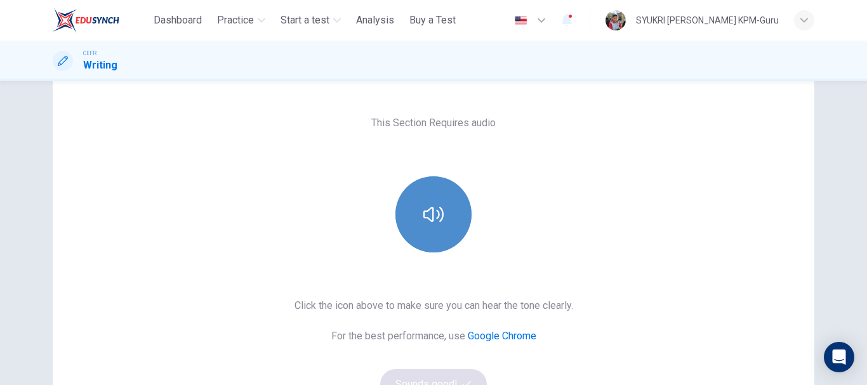
click at [459, 214] on button "button" at bounding box center [433, 214] width 76 height 76
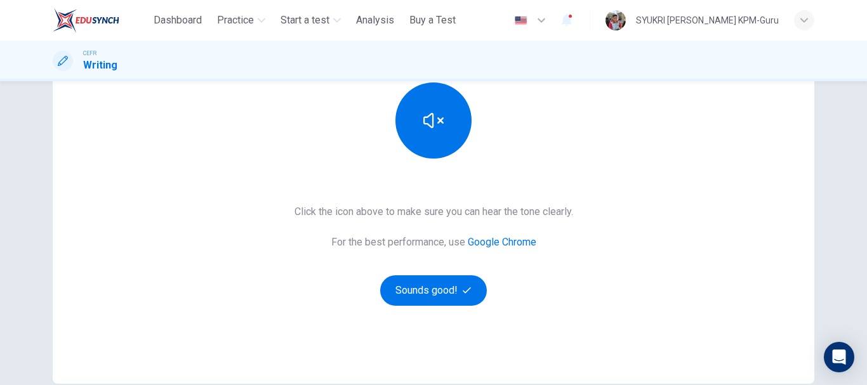
scroll to position [229, 0]
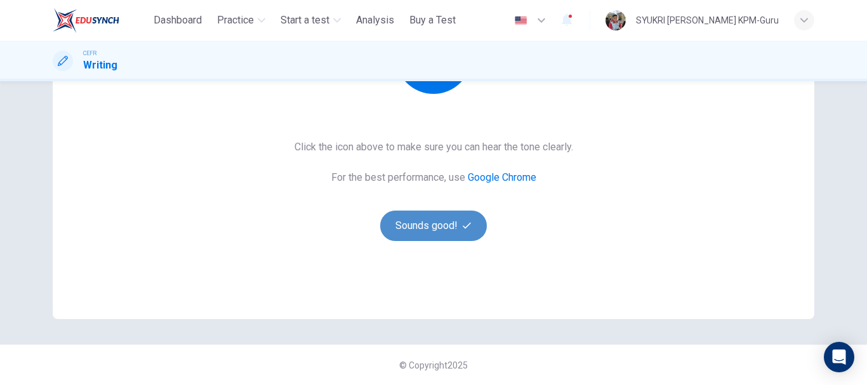
click at [454, 223] on button "Sounds good!" at bounding box center [433, 226] width 107 height 30
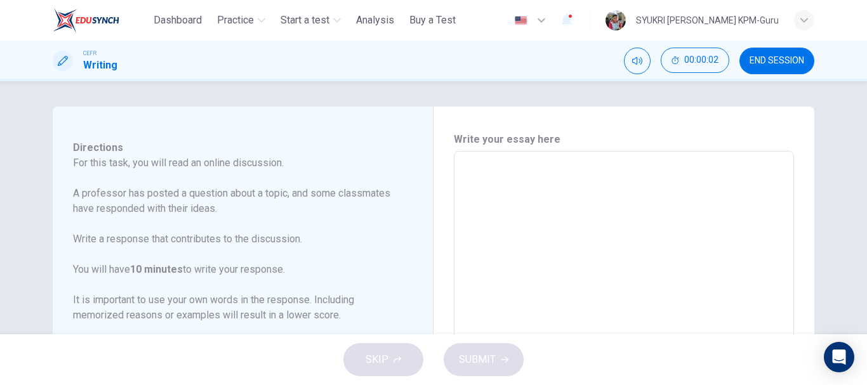
scroll to position [53, 0]
click at [500, 186] on textarea at bounding box center [624, 363] width 322 height 403
type textarea "*"
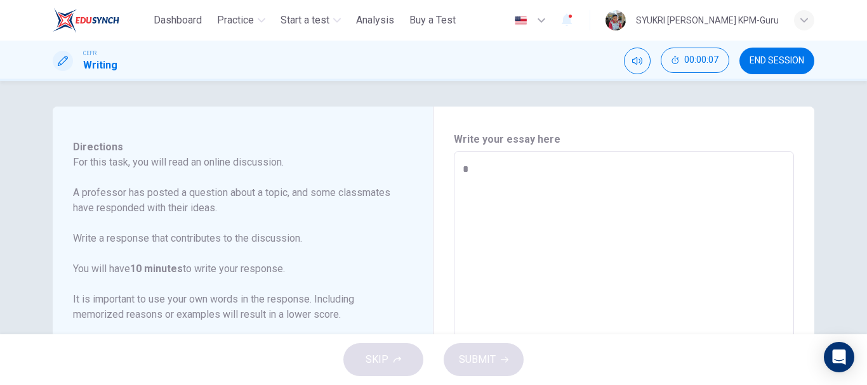
type textarea "*"
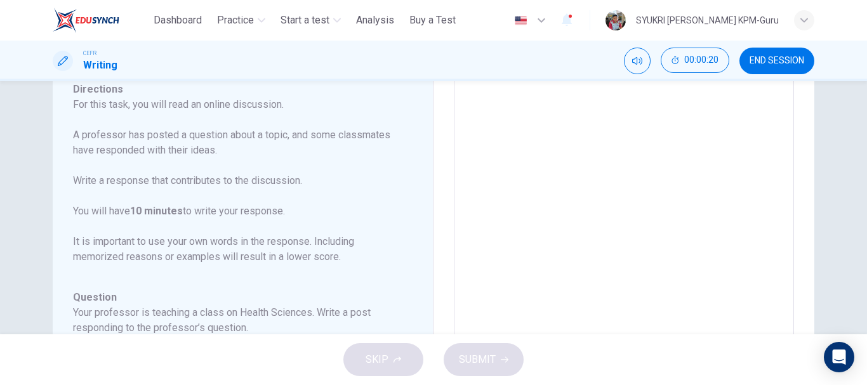
scroll to position [110, 0]
drag, startPoint x: 243, startPoint y: 141, endPoint x: 251, endPoint y: 149, distance: 11.7
click at [251, 149] on p "For this task, you will read an online discussion. A professor has posted a que…" at bounding box center [235, 182] width 324 height 168
drag, startPoint x: 271, startPoint y: 149, endPoint x: 99, endPoint y: 142, distance: 172.2
click at [99, 142] on p "For this task, you will read an online discussion. A professor has posted a que…" at bounding box center [235, 182] width 324 height 168
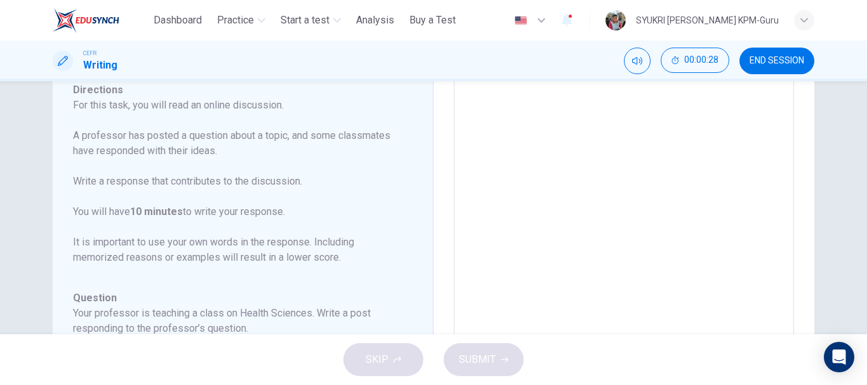
drag, startPoint x: 99, startPoint y: 142, endPoint x: 193, endPoint y: 159, distance: 95.6
click at [193, 159] on p "For this task, you will read an online discussion. A professor has posted a que…" at bounding box center [235, 182] width 324 height 168
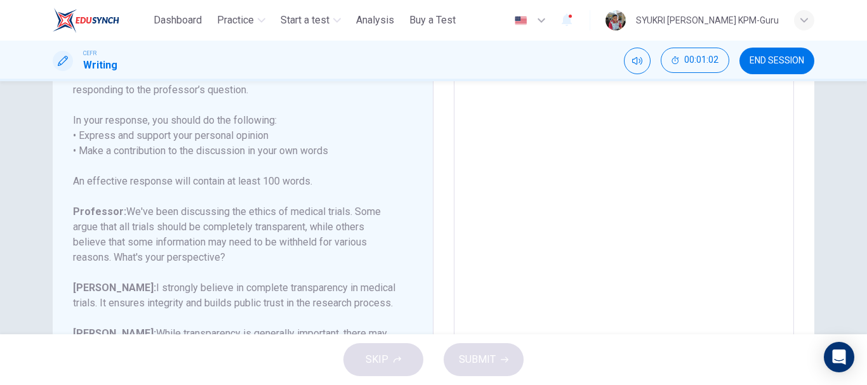
scroll to position [228, 0]
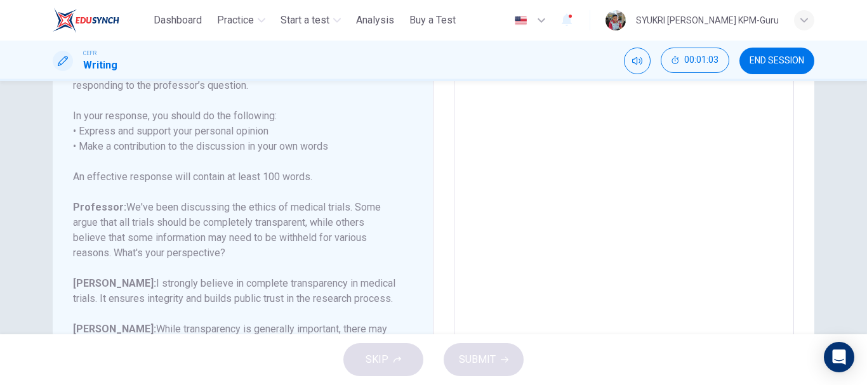
click at [595, 222] on textarea at bounding box center [624, 135] width 322 height 403
type textarea "***"
type textarea "*"
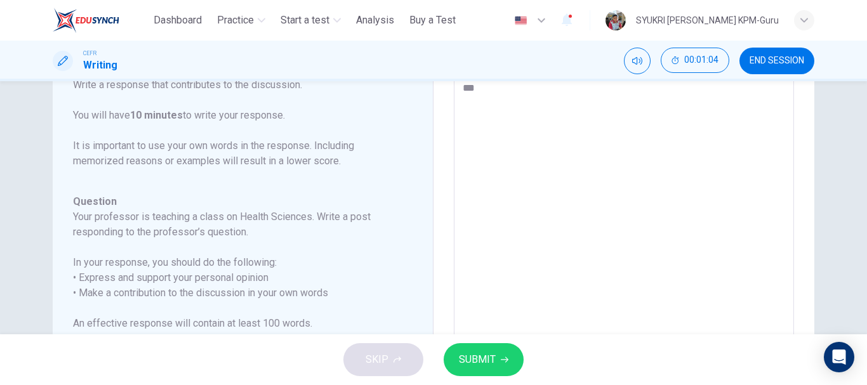
type textarea "****"
type textarea "*"
type textarea "*****"
type textarea "*"
type textarea "******"
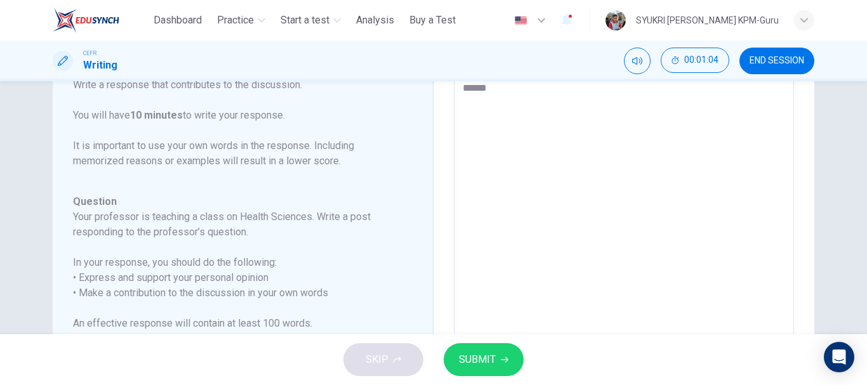
type textarea "*"
type textarea "*******"
type textarea "*"
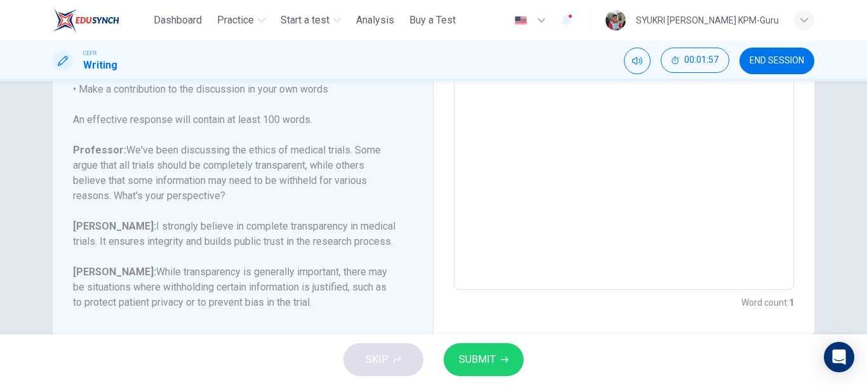
scroll to position [285, 0]
type textarea "*******"
click at [472, 362] on span "SUBMIT" at bounding box center [477, 360] width 37 height 18
type textarea "*"
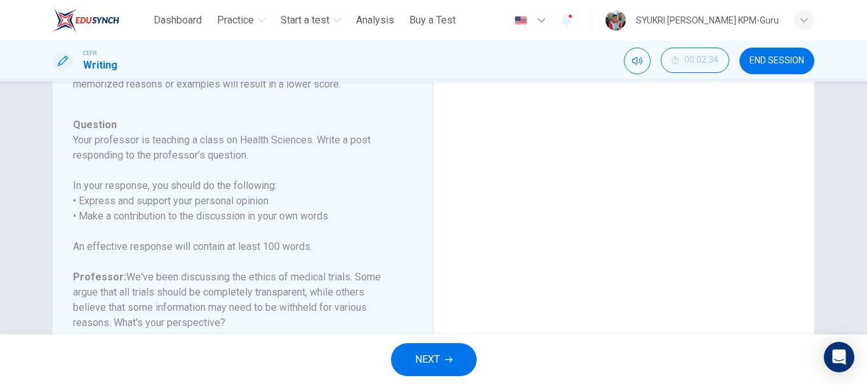
scroll to position [312, 0]
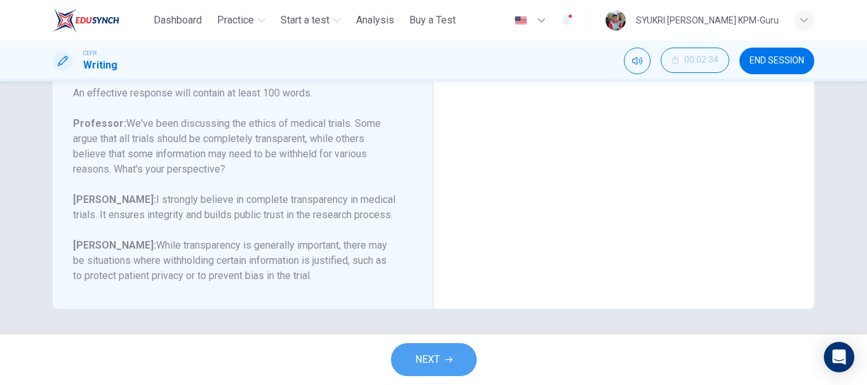
click at [447, 359] on icon "button" at bounding box center [449, 360] width 8 height 8
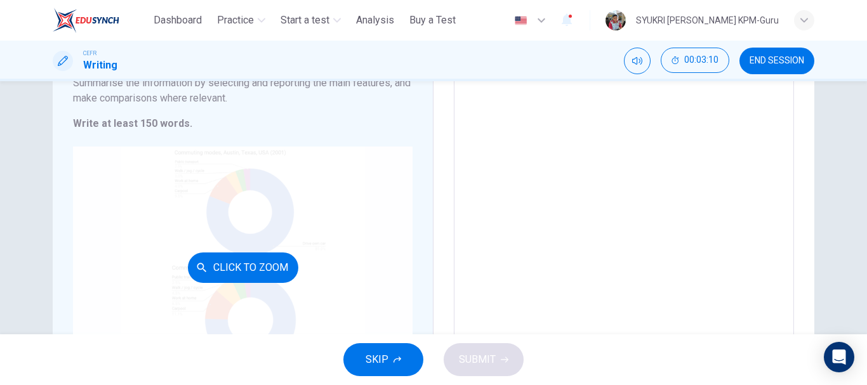
scroll to position [159, 0]
click at [255, 278] on button "Click to Zoom" at bounding box center [243, 266] width 110 height 30
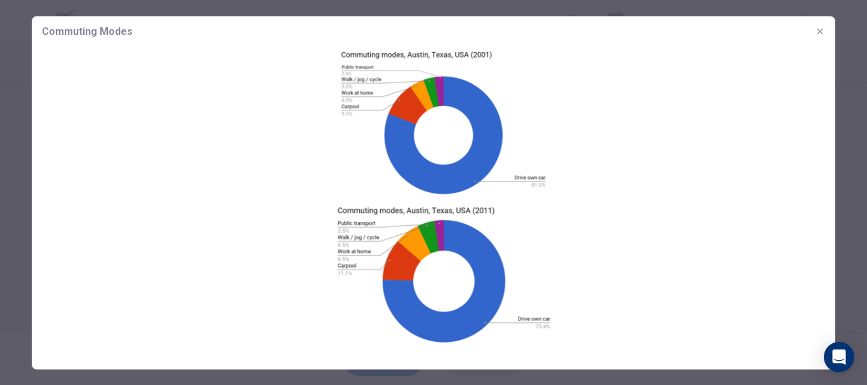
click at [838, 46] on div at bounding box center [433, 192] width 867 height 385
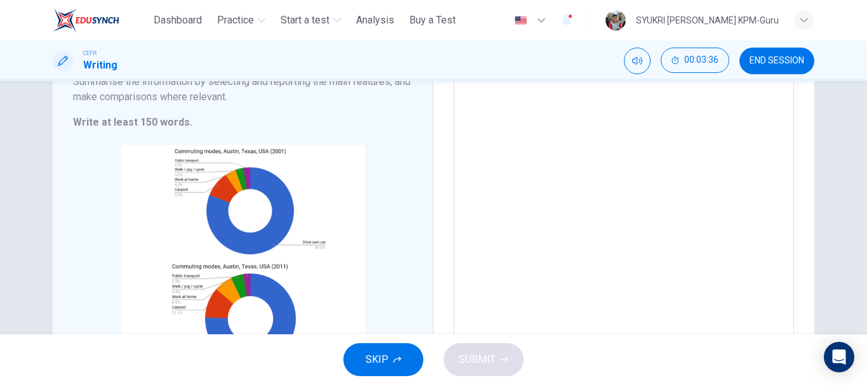
scroll to position [263, 0]
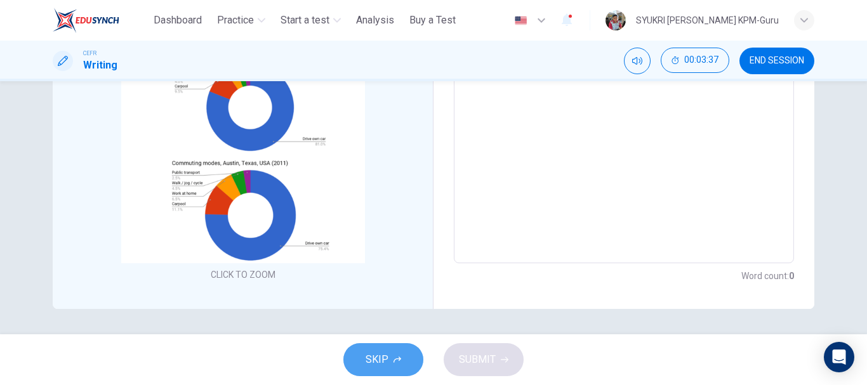
click at [366, 354] on span "SKIP" at bounding box center [377, 360] width 23 height 18
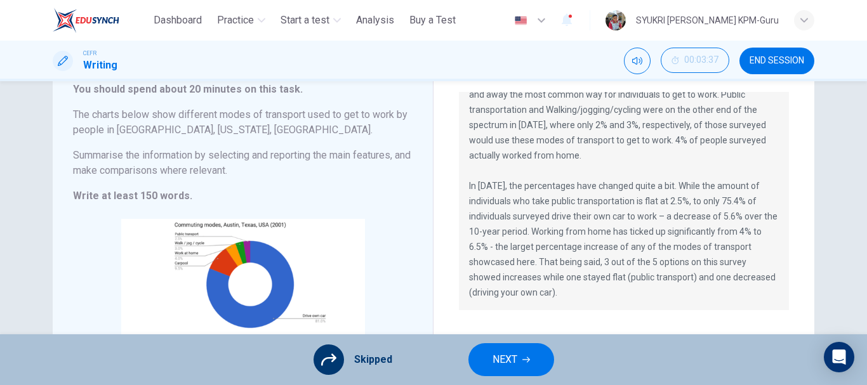
scroll to position [106, 0]
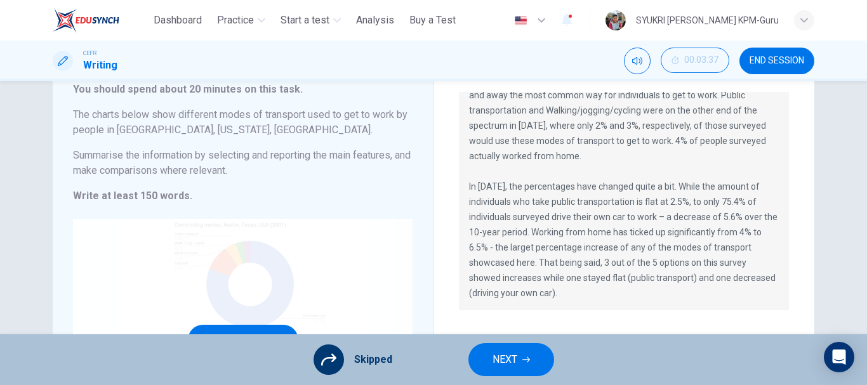
click at [305, 289] on div "Click to Zoom" at bounding box center [243, 340] width 340 height 242
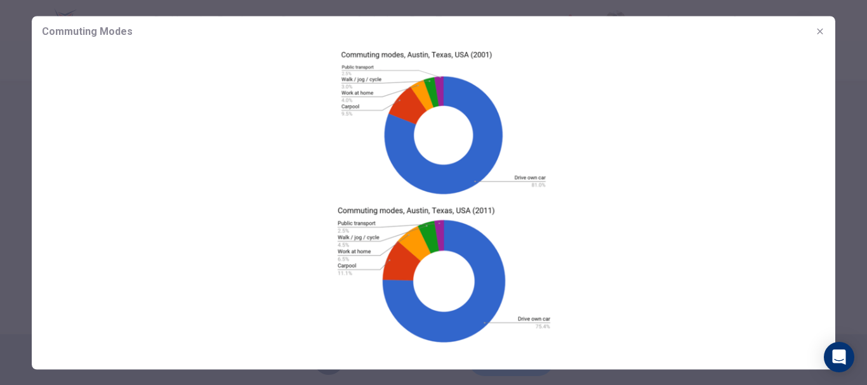
click at [656, 147] on img at bounding box center [434, 196] width 804 height 300
click at [819, 32] on icon "button" at bounding box center [820, 31] width 10 height 10
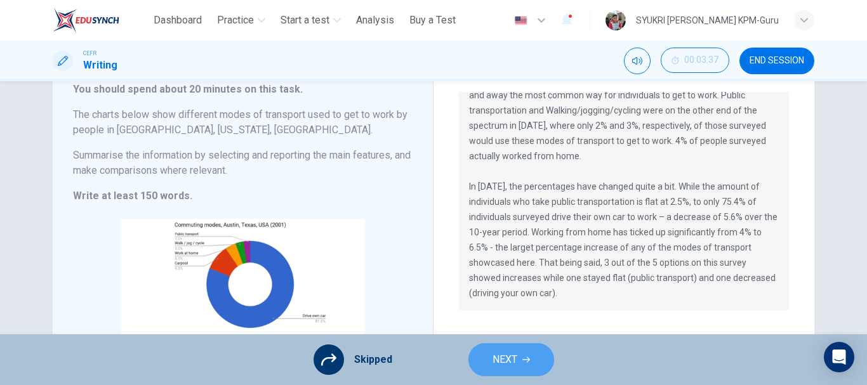
click at [512, 363] on span "NEXT" at bounding box center [505, 360] width 25 height 18
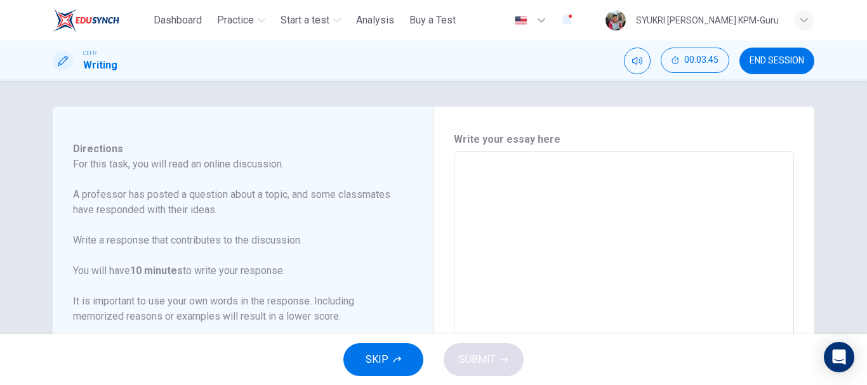
scroll to position [110, 0]
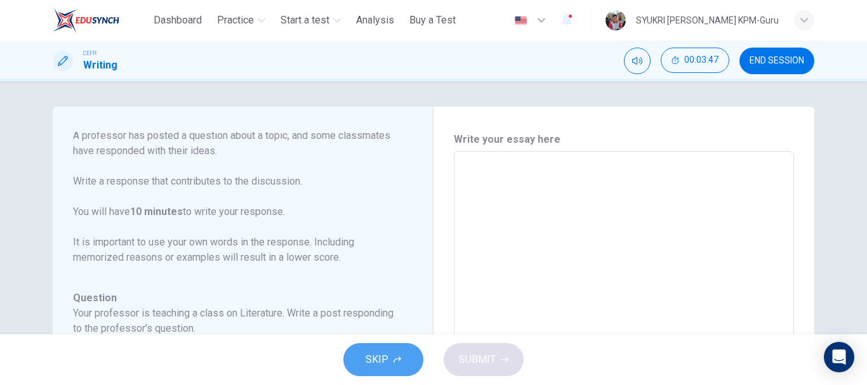
click at [371, 368] on span "SKIP" at bounding box center [377, 360] width 23 height 18
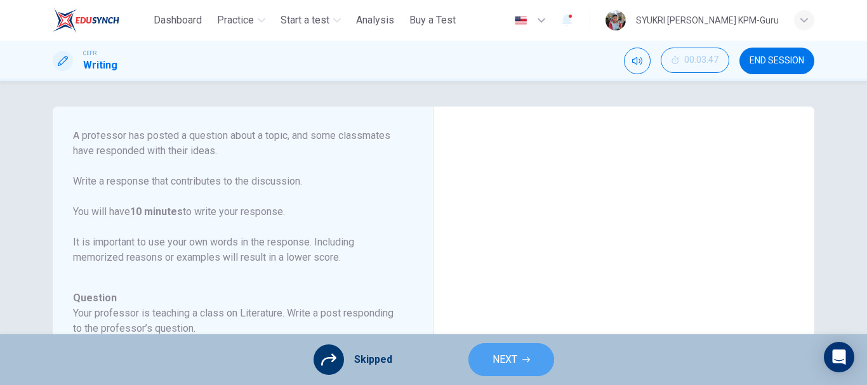
click at [509, 352] on span "NEXT" at bounding box center [505, 360] width 25 height 18
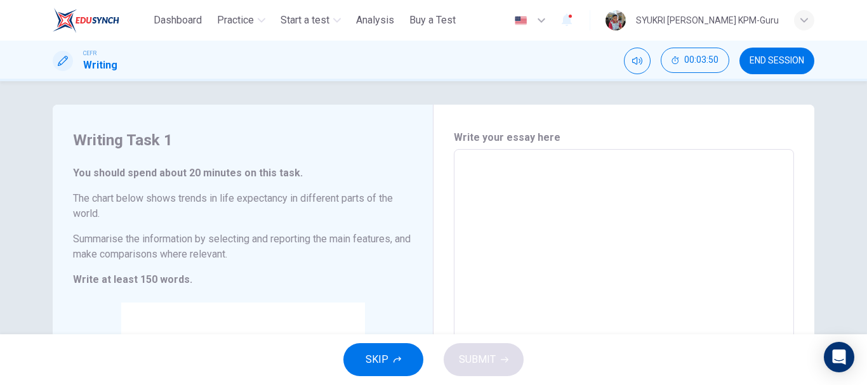
scroll to position [0, 0]
click at [373, 363] on span "SKIP" at bounding box center [377, 360] width 23 height 18
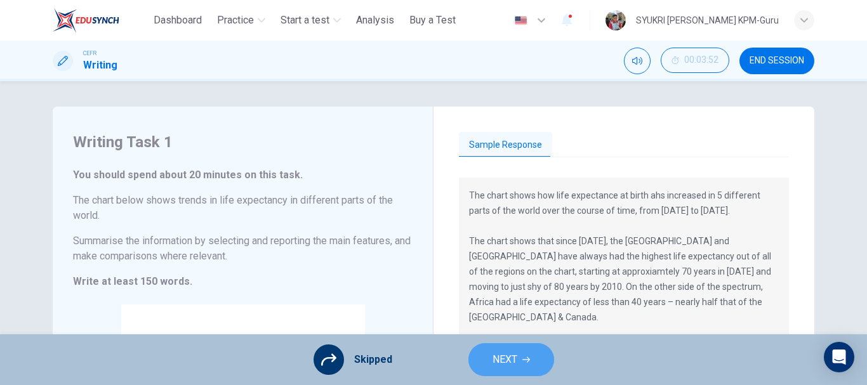
click at [524, 355] on button "NEXT" at bounding box center [511, 359] width 86 height 33
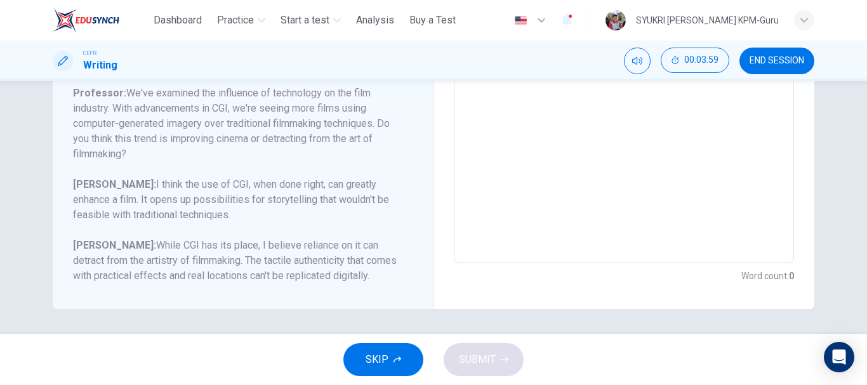
scroll to position [310, 0]
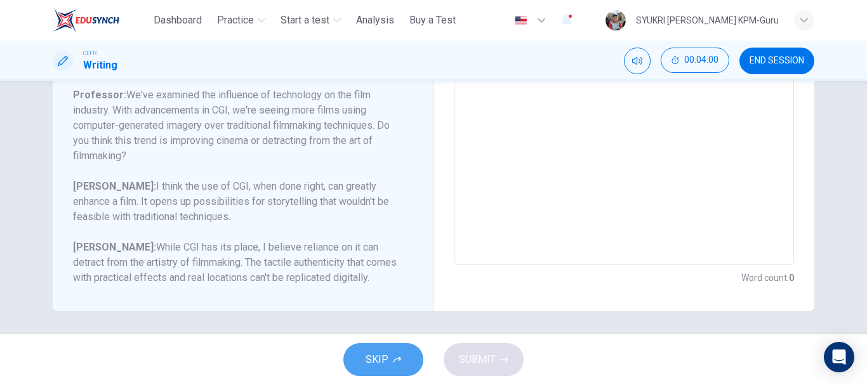
click at [376, 355] on span "SKIP" at bounding box center [377, 360] width 23 height 18
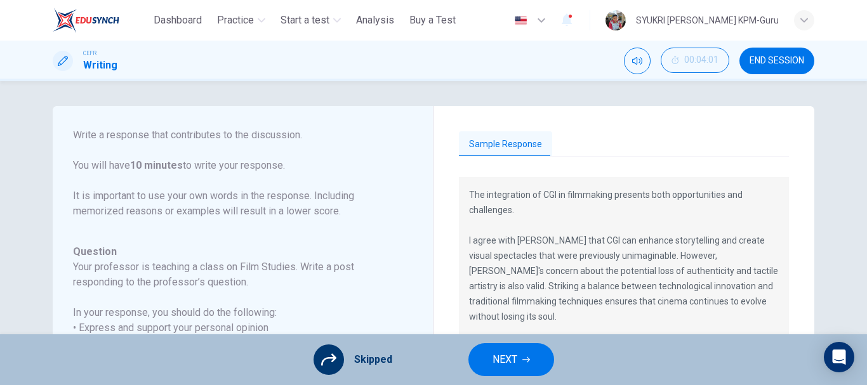
scroll to position [0, 0]
click at [513, 366] on span "NEXT" at bounding box center [505, 360] width 25 height 18
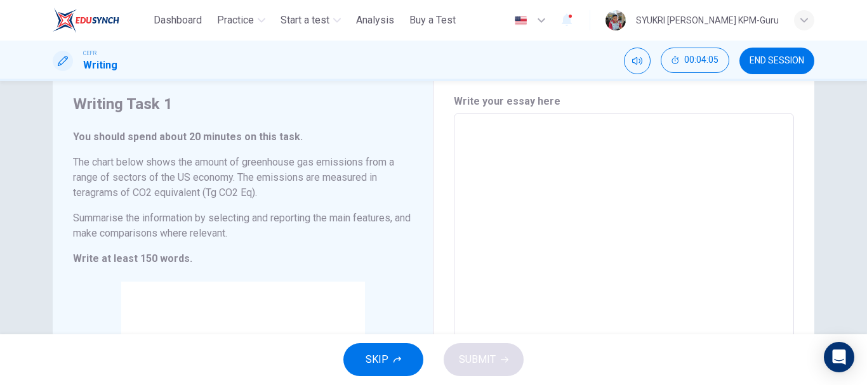
scroll to position [37, 0]
